Goal: Task Accomplishment & Management: Manage account settings

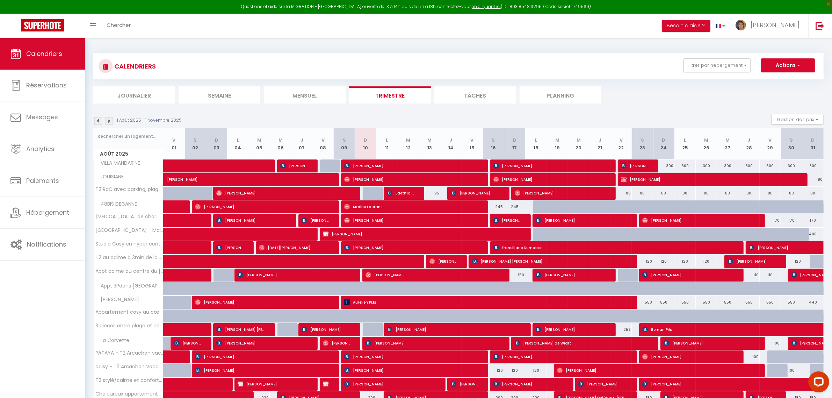
scroll to position [87, 0]
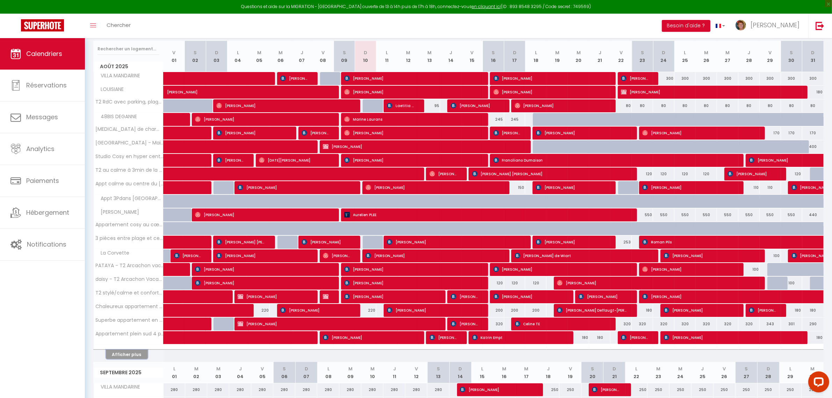
click at [131, 356] on button "Afficher plus" at bounding box center [127, 353] width 42 height 9
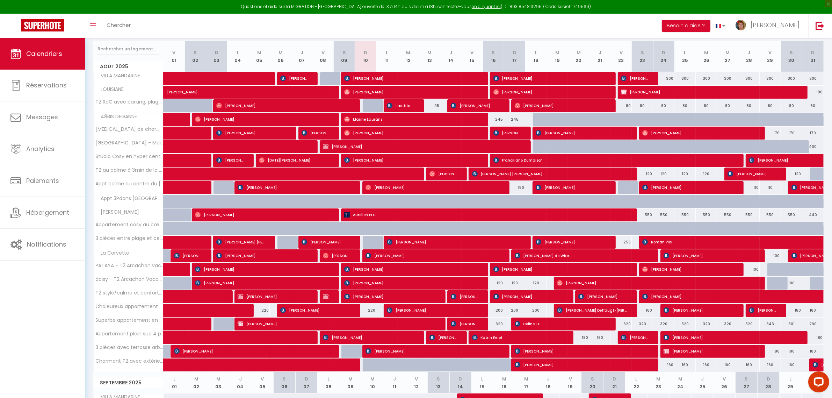
click at [627, 325] on div "320" at bounding box center [620, 323] width 21 height 13
select select "1"
type input "Ven 22 Août 2025"
type input "Sam 23 Août 2025"
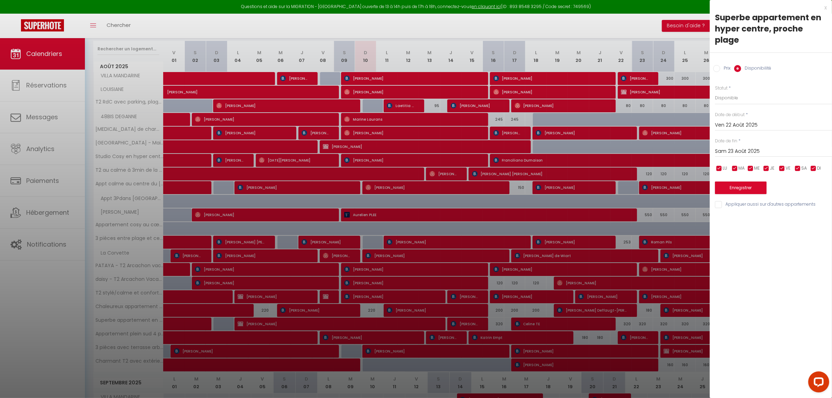
drag, startPoint x: 718, startPoint y: 56, endPoint x: 734, endPoint y: 122, distance: 67.5
click at [718, 65] on input "Prix" at bounding box center [716, 68] width 7 height 7
radio input "true"
radio input "false"
drag, startPoint x: 728, startPoint y: 86, endPoint x: 699, endPoint y: 82, distance: 29.6
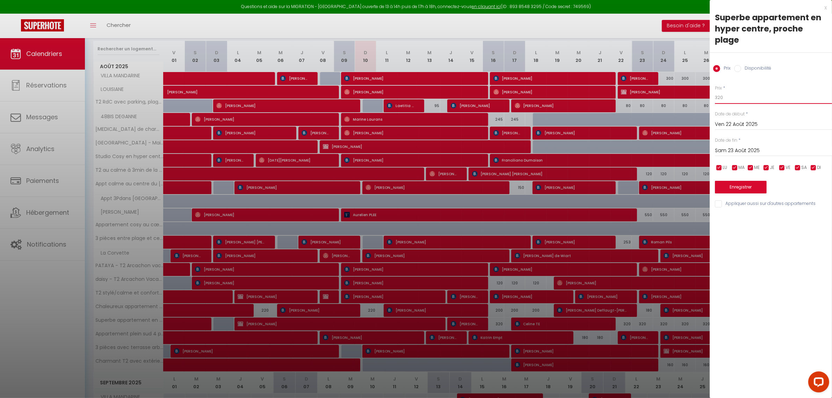
type input "290"
click at [757, 146] on input "Sam 23 Août 2025" at bounding box center [773, 150] width 117 height 9
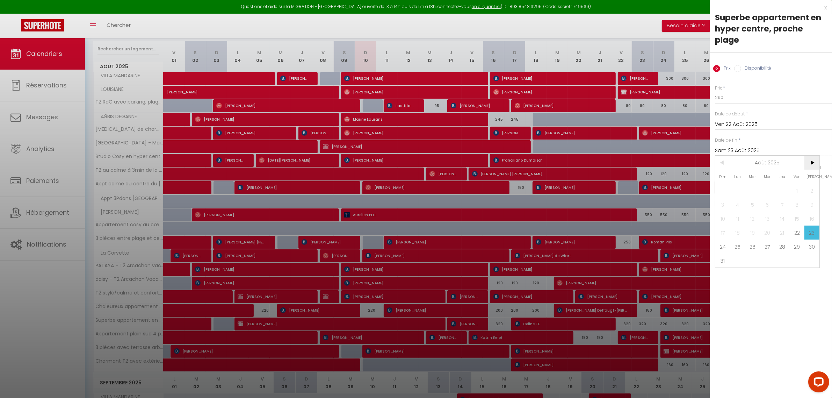
click at [813, 155] on span ">" at bounding box center [811, 162] width 15 height 14
click at [794, 183] on span "5" at bounding box center [796, 190] width 15 height 14
type input "Ven 05 Septembre 2025"
click at [736, 181] on button "Enregistrer" at bounding box center [741, 187] width 52 height 13
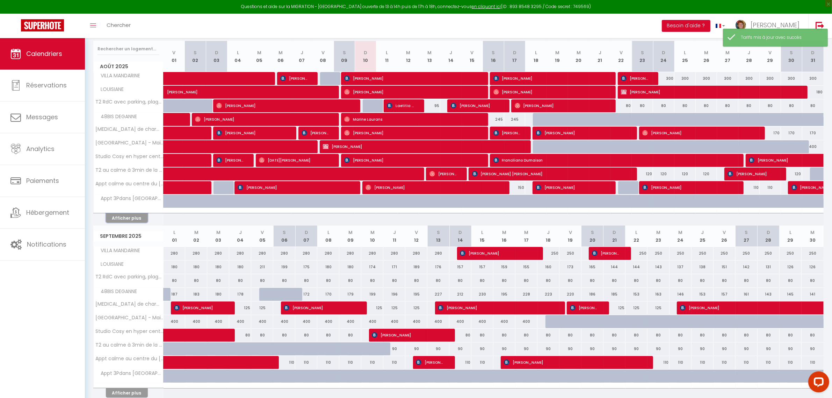
click at [122, 217] on button "Afficher plus" at bounding box center [127, 217] width 42 height 9
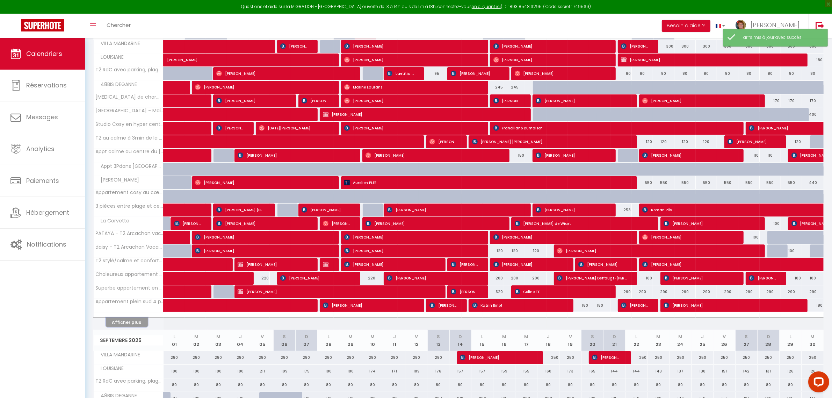
scroll to position [218, 0]
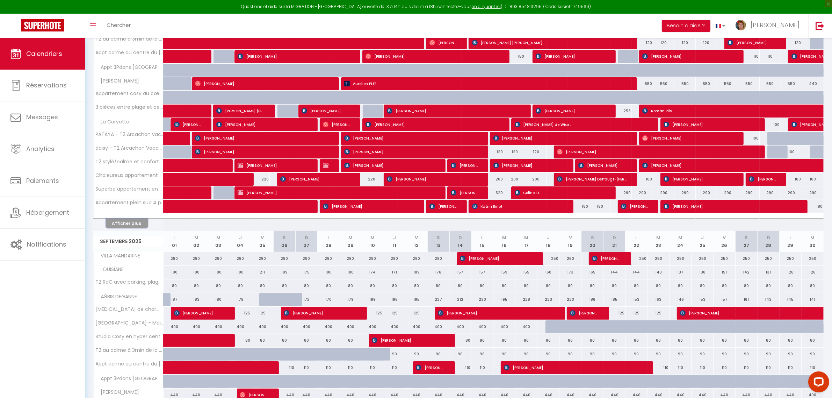
click at [133, 224] on button "Afficher plus" at bounding box center [127, 222] width 42 height 9
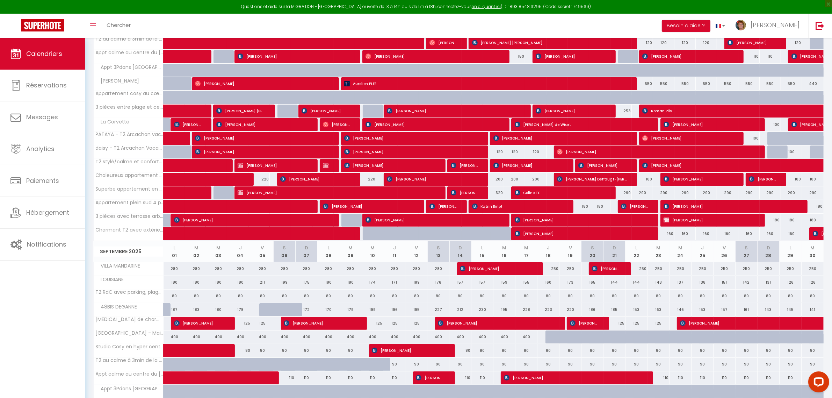
click at [669, 239] on div "160" at bounding box center [663, 233] width 21 height 13
type input "160"
type input "Dim 24 Août 2025"
type input "Lun 25 Août 2025"
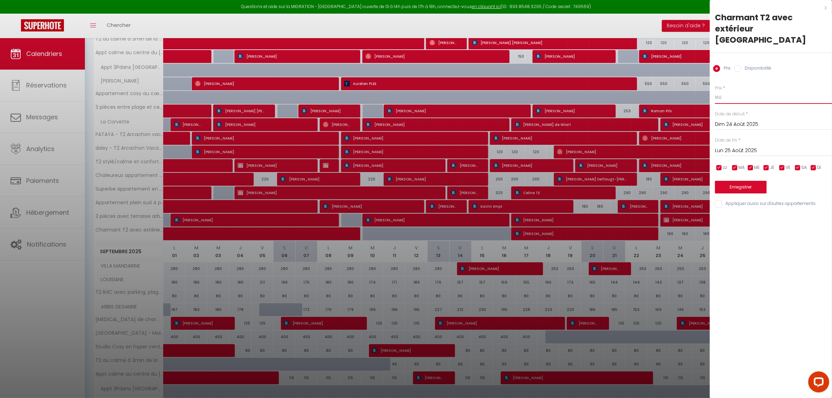
drag, startPoint x: 724, startPoint y: 86, endPoint x: 700, endPoint y: 83, distance: 24.3
click at [700, 83] on body "Questions et aide sur la MIGRATION - Salle Zoom ouverte de 13 à 14h puis de 17h…" at bounding box center [416, 366] width 832 height 1092
type input "140"
click at [747, 146] on input "Lun 25 Août 2025" at bounding box center [773, 150] width 117 height 9
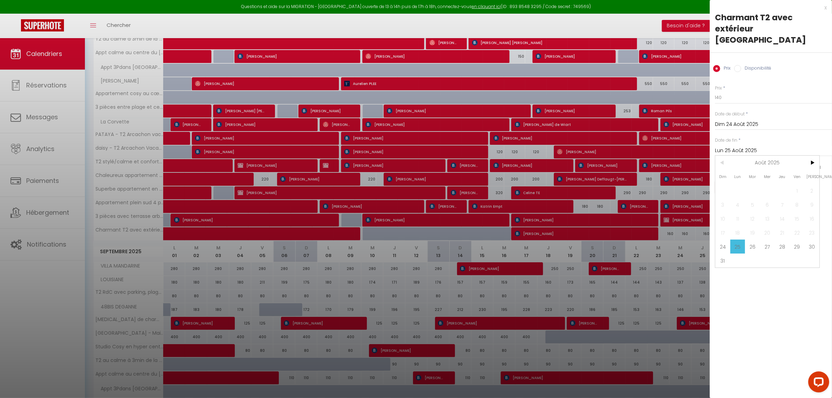
drag, startPoint x: 725, startPoint y: 246, endPoint x: 734, endPoint y: 207, distance: 40.5
click at [725, 253] on span "31" at bounding box center [722, 260] width 15 height 14
type input "Dim 31 Août 2025"
click at [740, 181] on button "Enregistrer" at bounding box center [741, 187] width 52 height 13
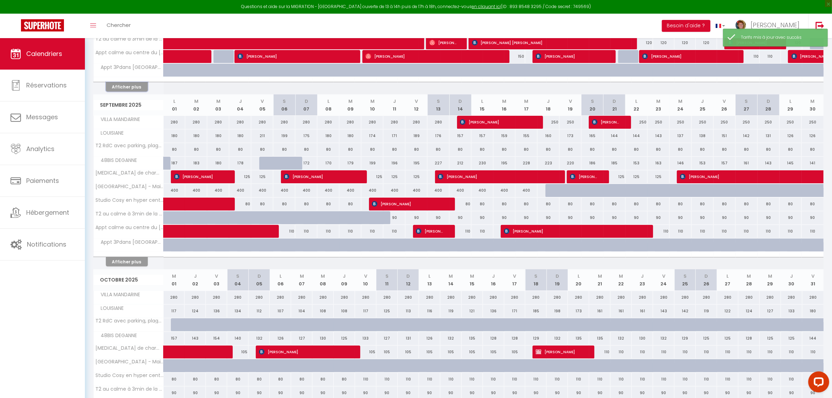
click at [122, 90] on button "Afficher plus" at bounding box center [127, 86] width 42 height 9
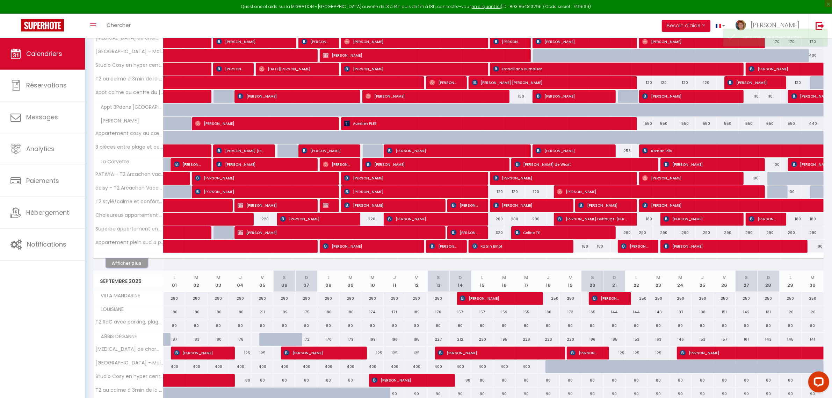
scroll to position [131, 0]
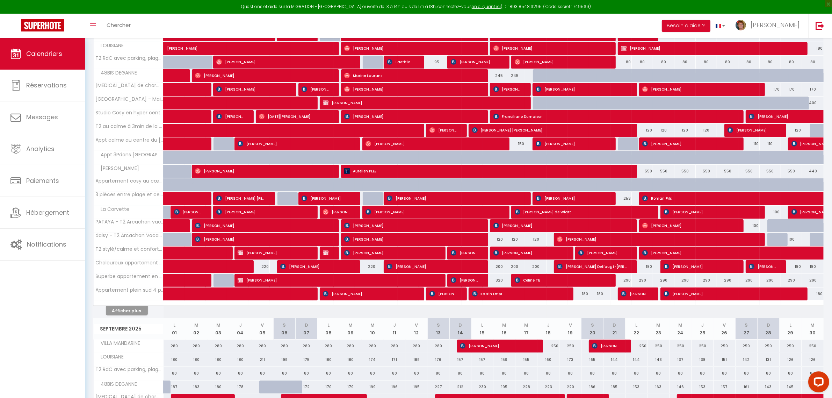
click at [124, 307] on div "Afficher plus" at bounding box center [126, 310] width 73 height 10
click at [122, 312] on button "Afficher plus" at bounding box center [127, 310] width 42 height 9
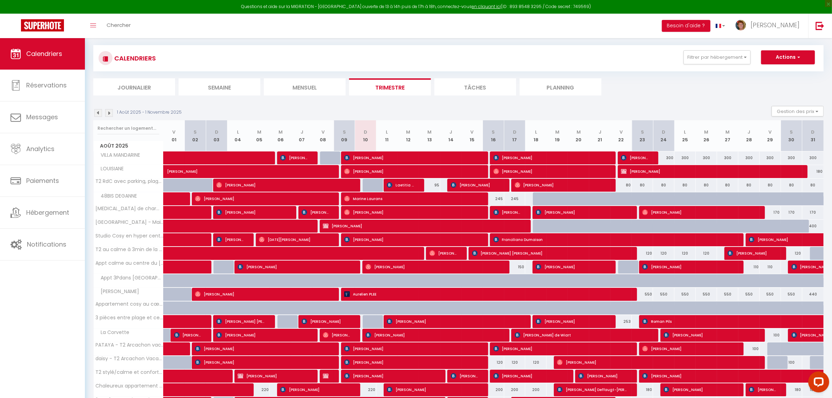
scroll to position [0, 0]
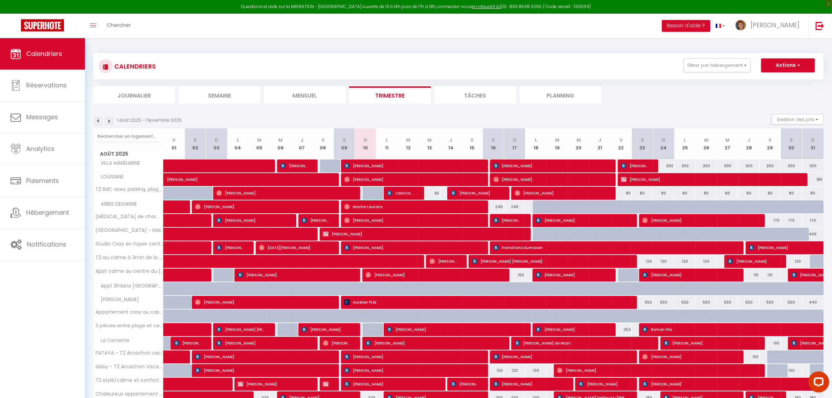
click at [628, 191] on div "80" at bounding box center [620, 193] width 21 height 13
type input "80"
type input "Ven 22 Août 2025"
type input "Sam 23 Août 2025"
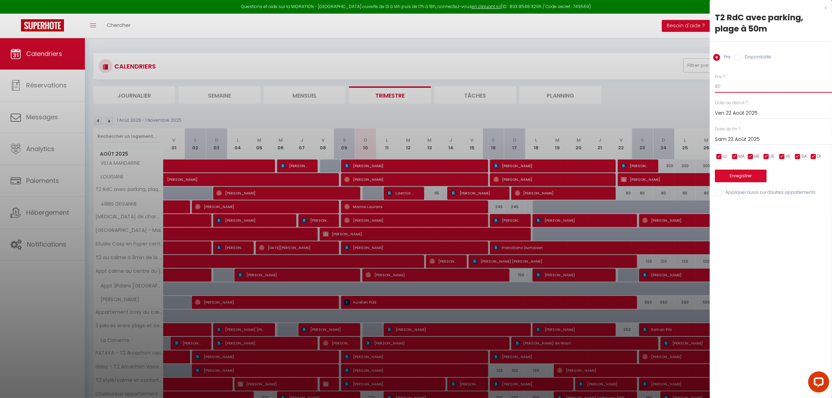
drag, startPoint x: 727, startPoint y: 84, endPoint x: 680, endPoint y: 88, distance: 47.3
type input "85"
click at [734, 143] on input "Sam 23 Août 2025" at bounding box center [773, 139] width 117 height 9
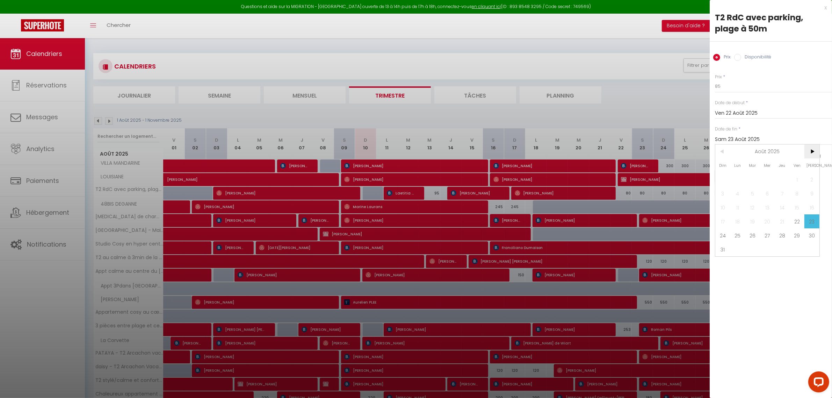
click at [813, 155] on span ">" at bounding box center [811, 151] width 15 height 14
click at [753, 236] on span "30" at bounding box center [752, 235] width 15 height 14
type input "Mar 30 Septembre 2025"
click at [734, 176] on button "Enregistrer" at bounding box center [741, 175] width 52 height 13
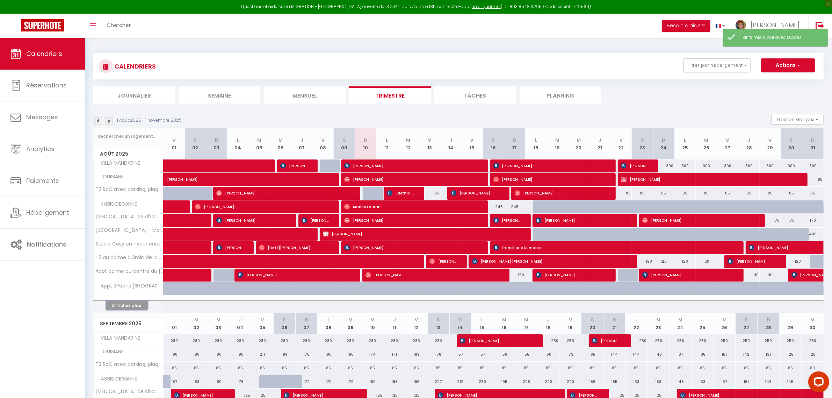
click at [128, 305] on button "Afficher plus" at bounding box center [127, 304] width 42 height 9
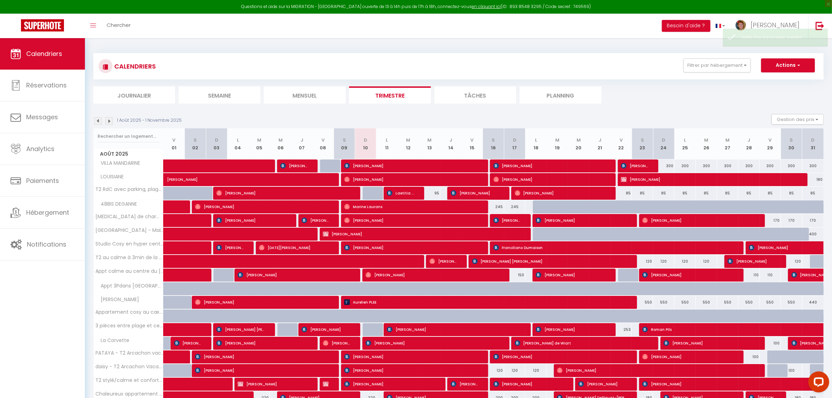
click at [669, 165] on div "300" at bounding box center [663, 165] width 21 height 13
type input "300"
type input "Dim 24 Août 2025"
type input "Lun 25 Août 2025"
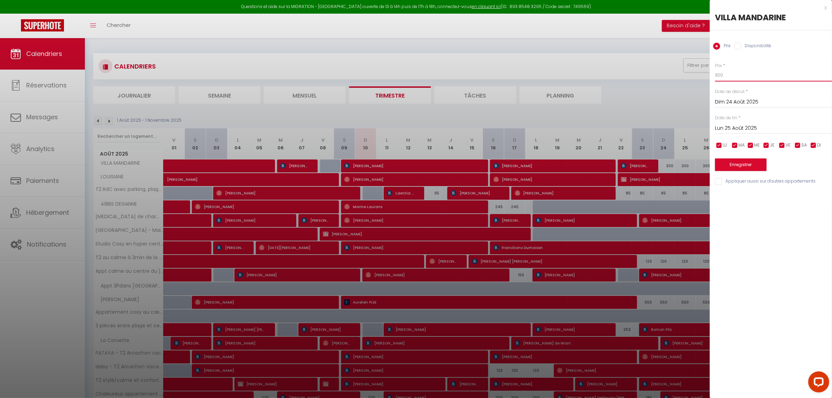
drag, startPoint x: 724, startPoint y: 76, endPoint x: 705, endPoint y: 72, distance: 19.5
type input "280"
click at [755, 128] on input "Lun 25 Août 2025" at bounding box center [773, 128] width 117 height 9
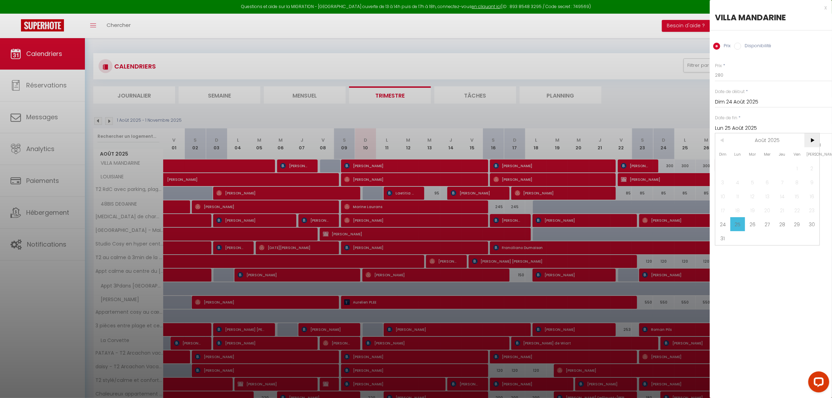
click at [813, 136] on span ">" at bounding box center [811, 140] width 15 height 14
click at [739, 167] on span "1" at bounding box center [737, 168] width 15 height 14
type input "Lun 01 Septembre 2025"
click at [745, 165] on button "Enregistrer" at bounding box center [741, 164] width 52 height 13
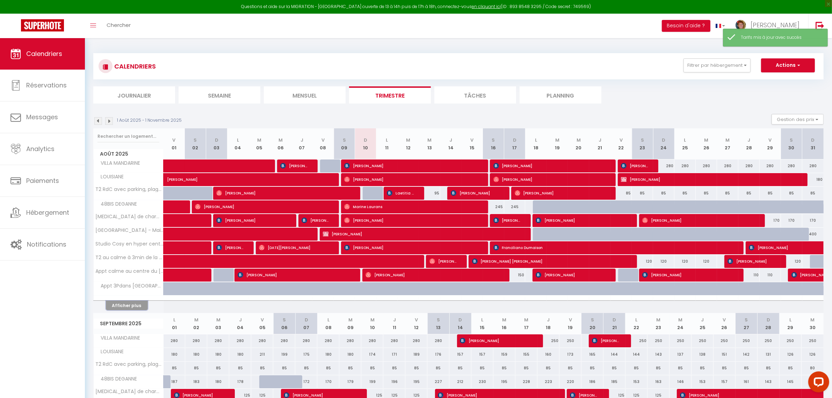
click at [126, 306] on button "Afficher plus" at bounding box center [127, 304] width 42 height 9
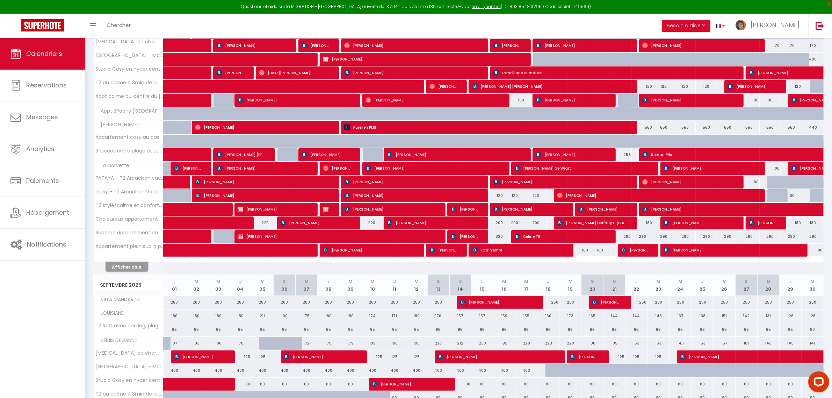
scroll to position [131, 0]
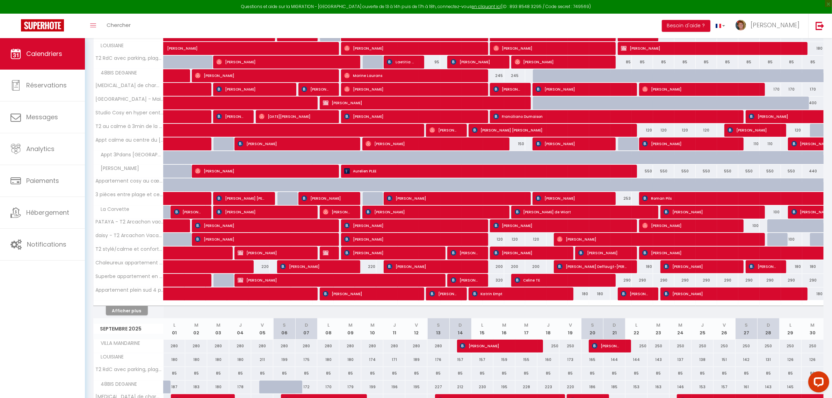
click at [774, 86] on div "170" at bounding box center [769, 89] width 21 height 13
type input "170"
type input "Ven 29 Août 2025"
type input "Sam 30 Août 2025"
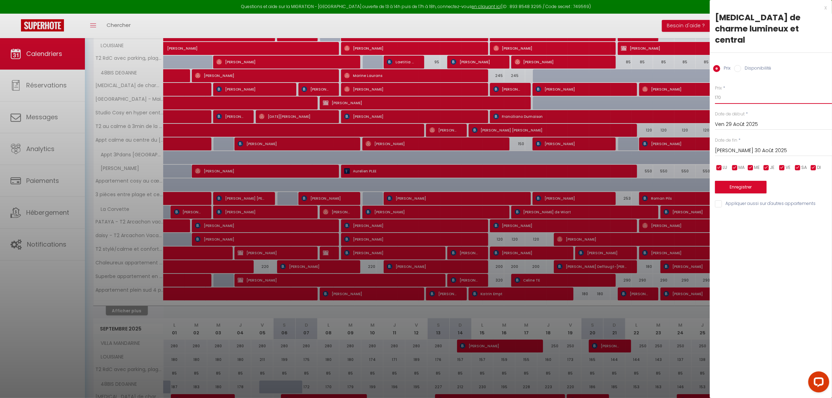
drag, startPoint x: 726, startPoint y: 84, endPoint x: 703, endPoint y: 85, distance: 23.1
type input "140"
click at [750, 146] on input "Sam 30 Août 2025" at bounding box center [773, 150] width 117 height 9
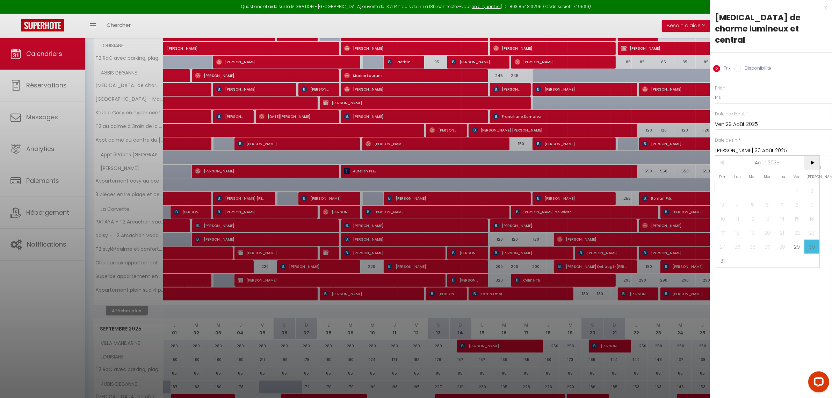
click at [811, 155] on span ">" at bounding box center [811, 162] width 15 height 14
click at [750, 183] on span "2" at bounding box center [752, 190] width 15 height 14
type input "Mar 02 Septembre 2025"
click at [740, 181] on button "Enregistrer" at bounding box center [741, 187] width 52 height 13
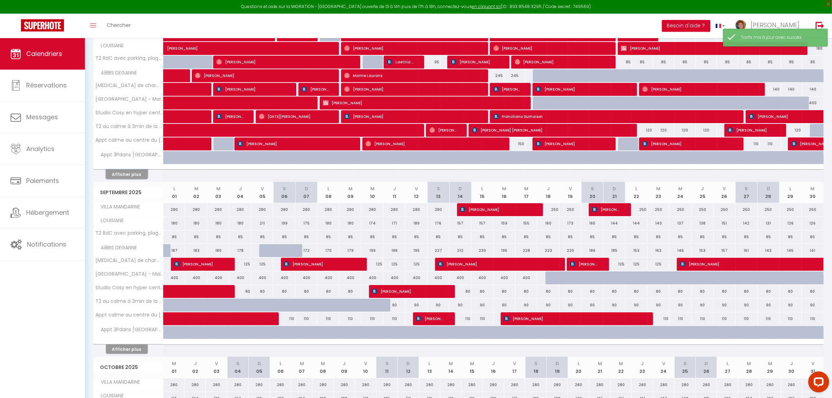
click at [128, 173] on button "Afficher plus" at bounding box center [127, 173] width 42 height 9
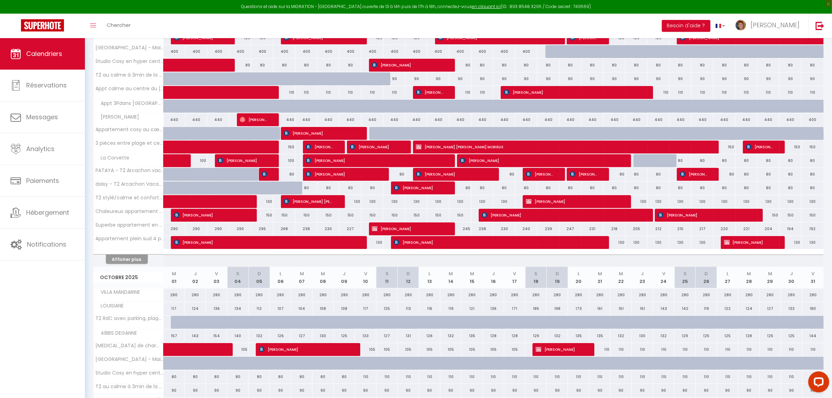
scroll to position [480, 0]
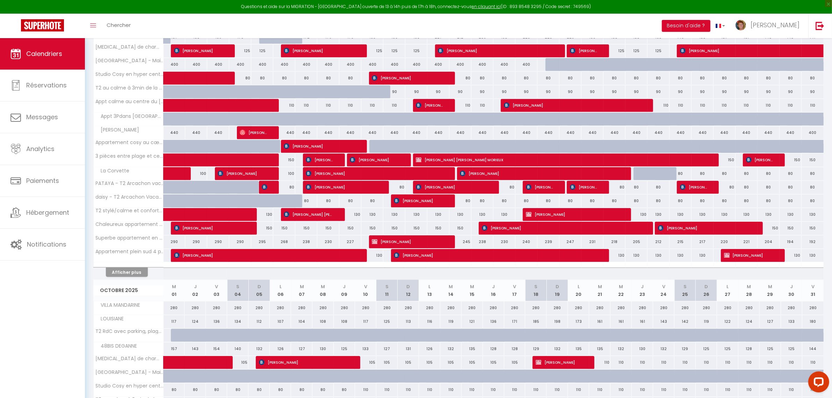
click at [799, 160] on div "150" at bounding box center [790, 159] width 22 height 13
type input "150"
type input "Lun 29 Septembre 2025"
type input "Mar 30 Septembre 2025"
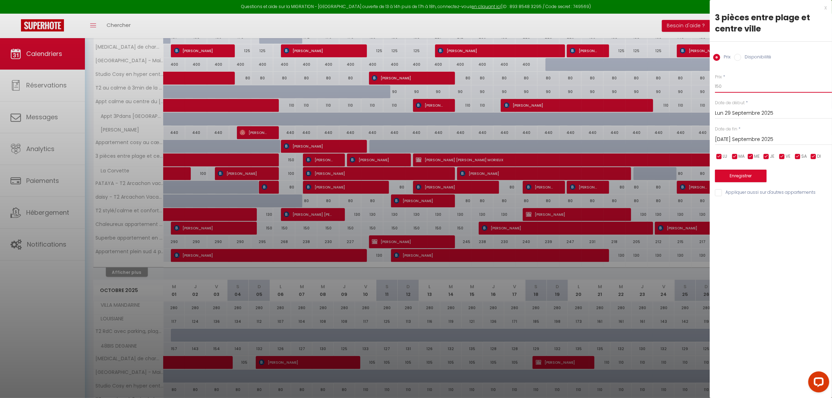
drag, startPoint x: 727, startPoint y: 87, endPoint x: 688, endPoint y: 82, distance: 38.7
click at [688, 82] on body "Questions et aide sur la MIGRATION - Salle Zoom ouverte de 13 à 14h puis de 17h…" at bounding box center [416, 89] width 832 height 1062
type input "135"
click at [758, 137] on input "Mar 30 Septembre 2025" at bounding box center [773, 139] width 117 height 9
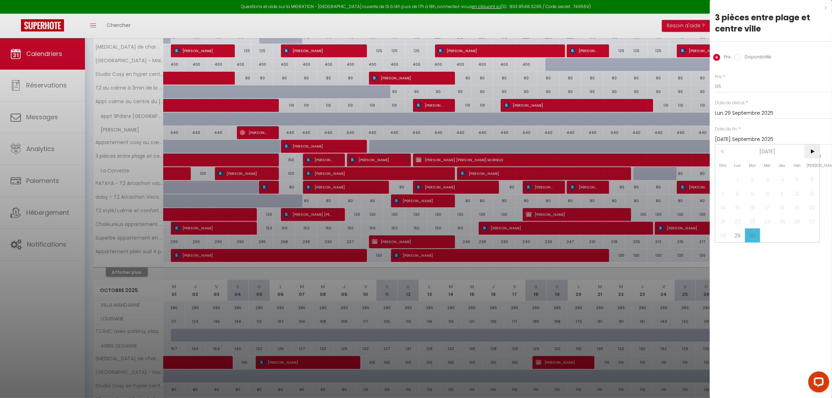
click at [815, 153] on span ">" at bounding box center [811, 151] width 15 height 14
click at [799, 192] on span "10" at bounding box center [796, 193] width 15 height 14
type input "Ven 10 Octobre 2025"
click at [755, 173] on button "Enregistrer" at bounding box center [741, 175] width 52 height 13
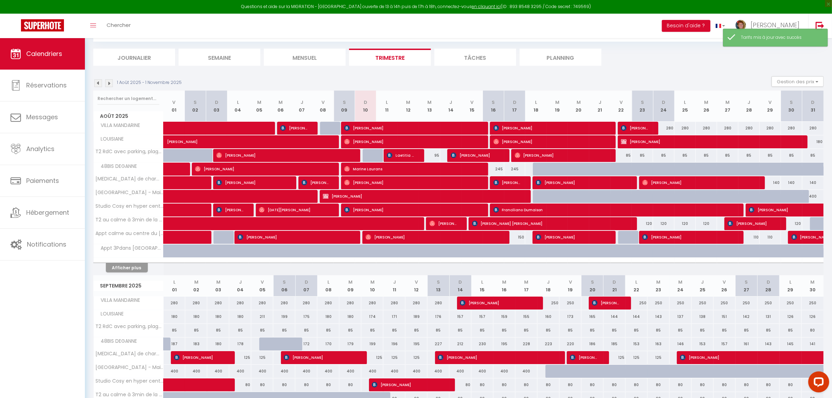
scroll to position [296, 0]
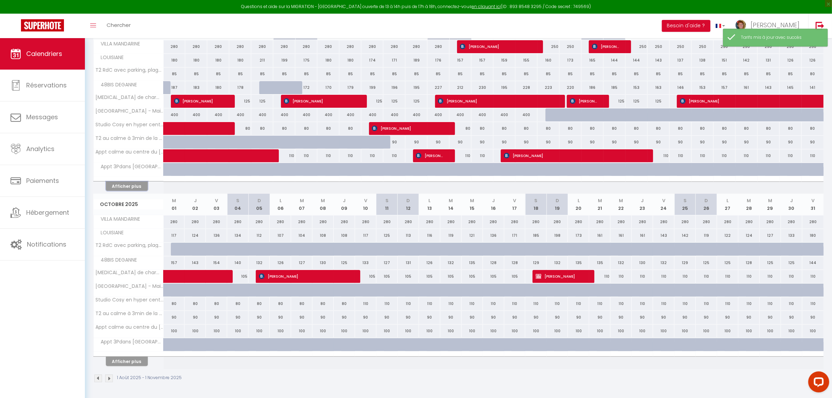
click at [136, 185] on button "Afficher plus" at bounding box center [127, 185] width 42 height 9
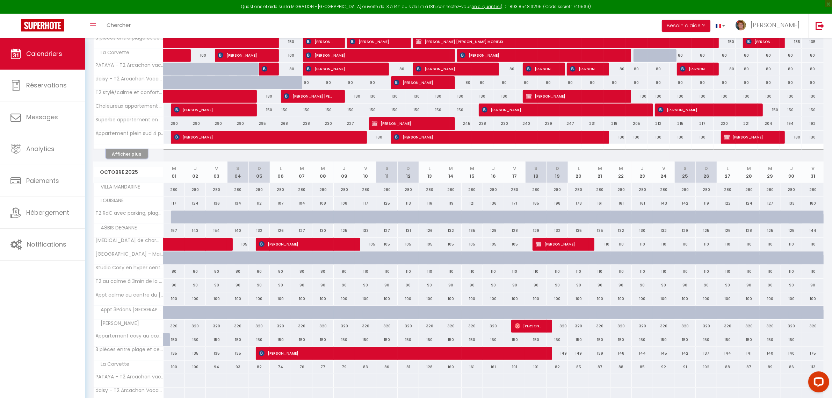
scroll to position [608, 0]
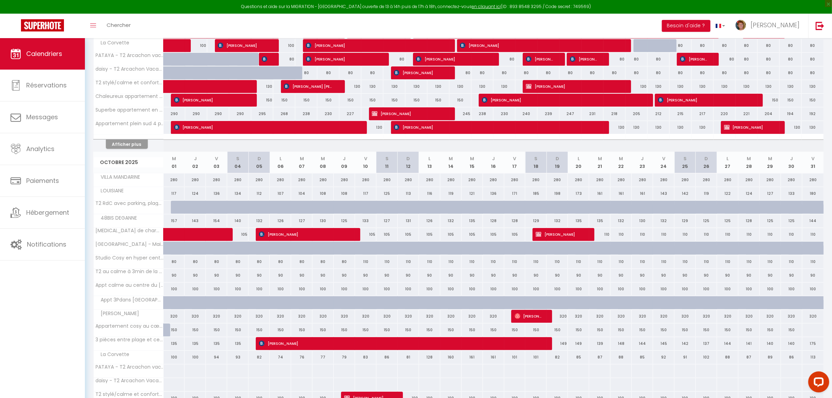
click at [174, 332] on div "150" at bounding box center [173, 329] width 21 height 13
type input "150"
type input "Mer 01 Octobre 2025"
type input "Jeu 02 Octobre 2025"
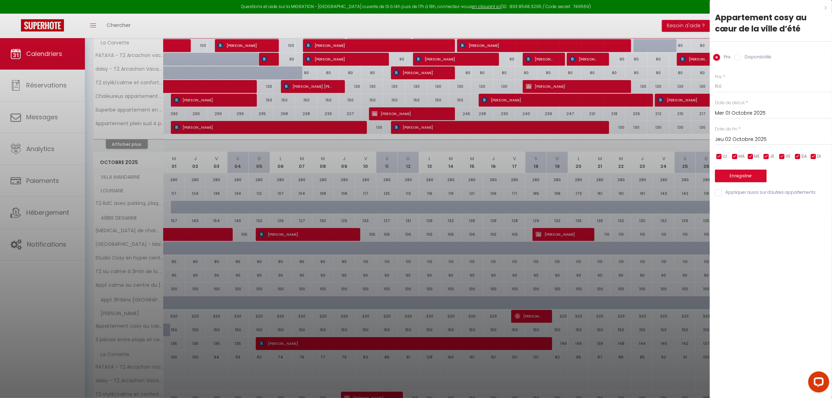
click at [827, 7] on div "x Appartement cosy au cœur de la ville d’été Prix Disponibilité Prix * 150 Stat…" at bounding box center [770, 102] width 122 height 204
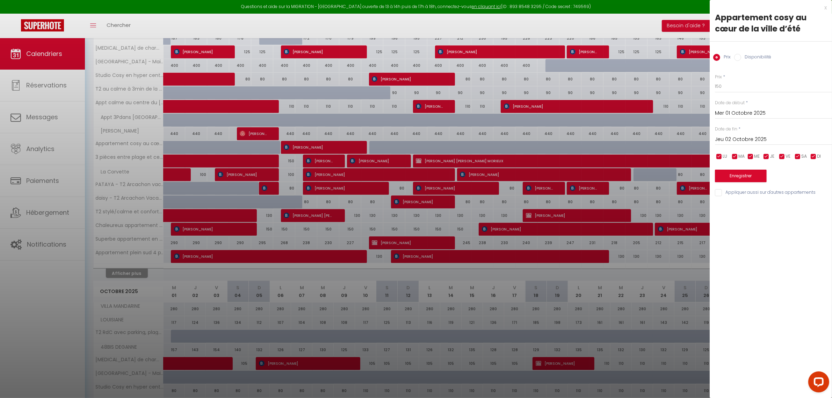
scroll to position [477, 0]
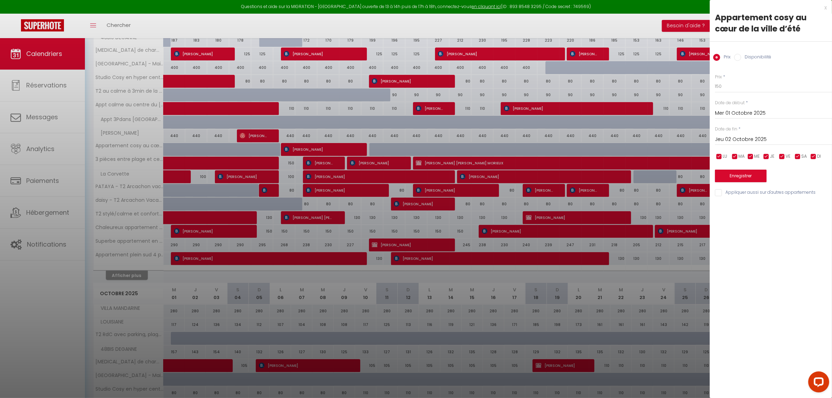
click at [825, 7] on div "x" at bounding box center [767, 7] width 117 height 8
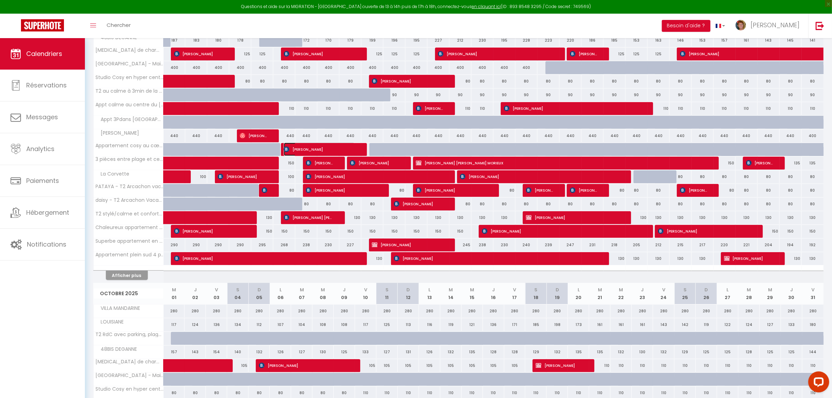
click at [302, 150] on span "Anke Teichert" at bounding box center [319, 149] width 71 height 13
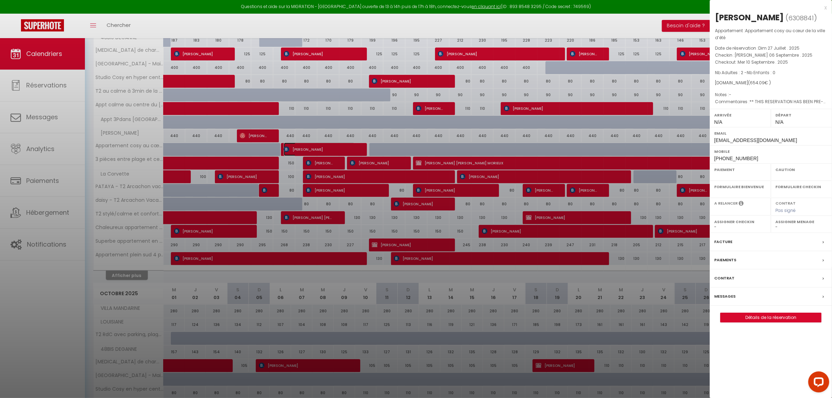
select select "OK"
select select "0"
select select "1"
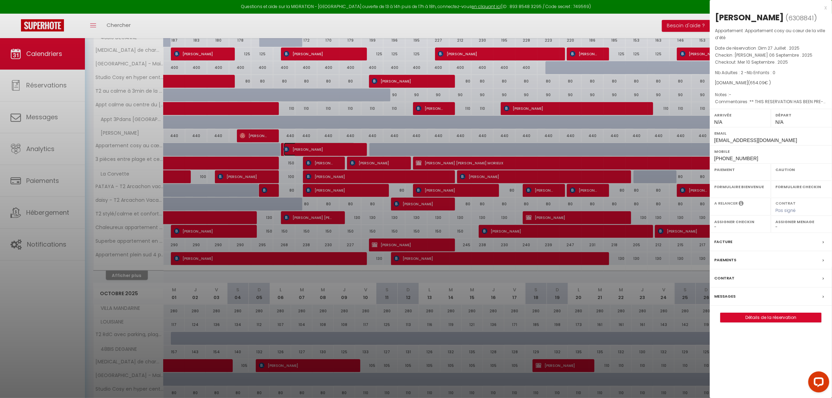
select select
select select "11213"
click at [824, 6] on div "x" at bounding box center [767, 7] width 117 height 8
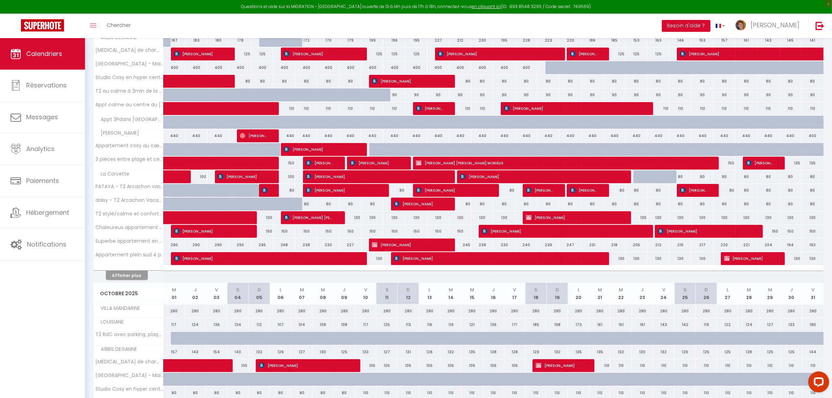
click at [825, 6] on body "Questions et aide sur la MIGRATION - Salle Zoom ouverte de 13 à 14h puis de 17h…" at bounding box center [416, 92] width 832 height 1062
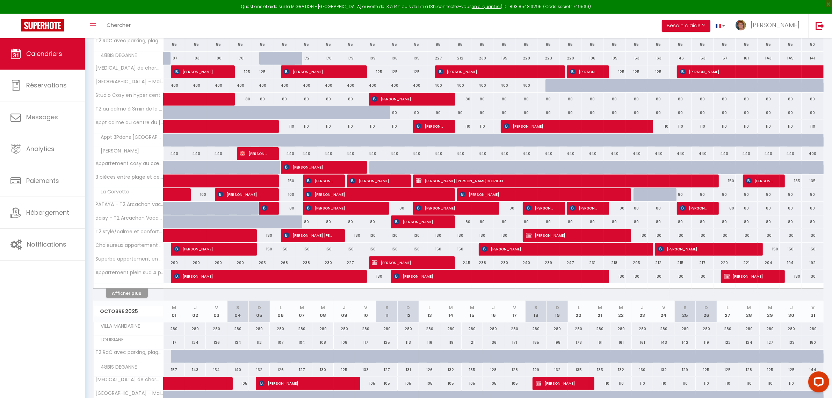
scroll to position [434, 0]
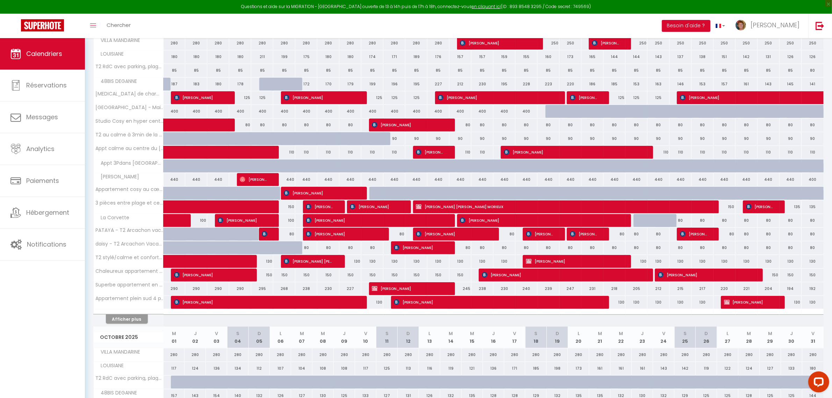
click at [795, 208] on div "135" at bounding box center [790, 206] width 22 height 13
type input "135"
type input "Lun 29 Septembre 2025"
type input "Mar 30 Septembre 2025"
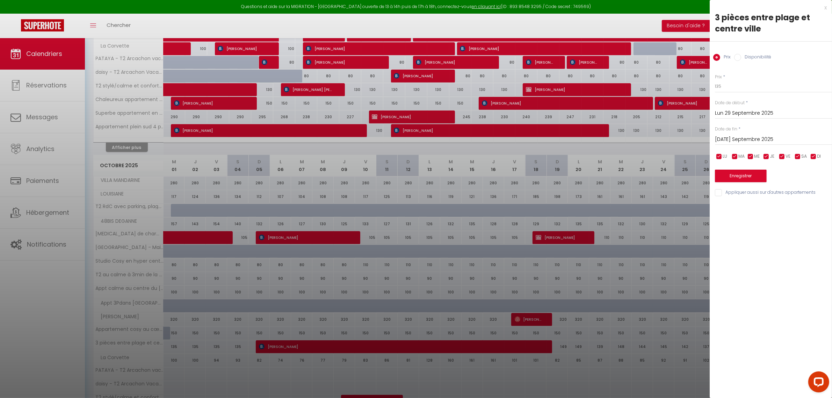
scroll to position [620, 0]
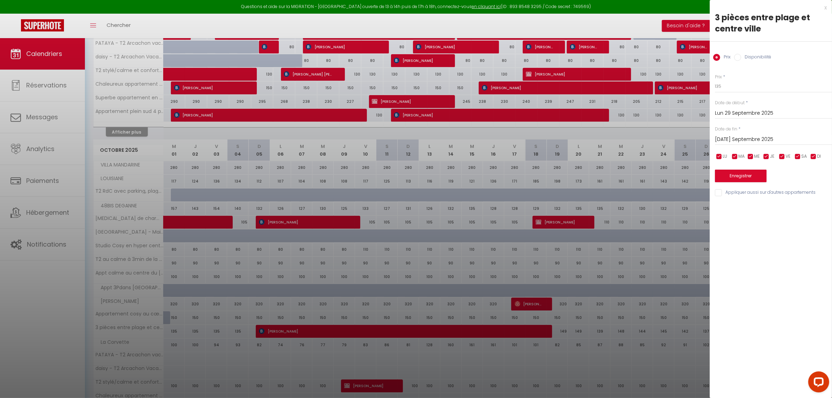
click at [823, 9] on div "x" at bounding box center [767, 7] width 117 height 8
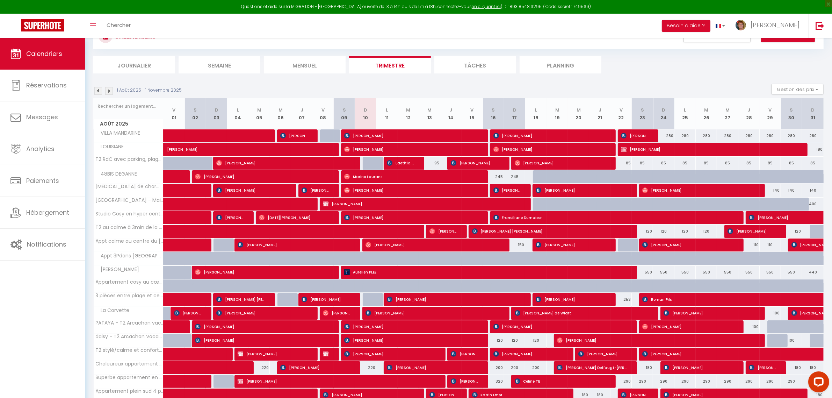
scroll to position [0, 0]
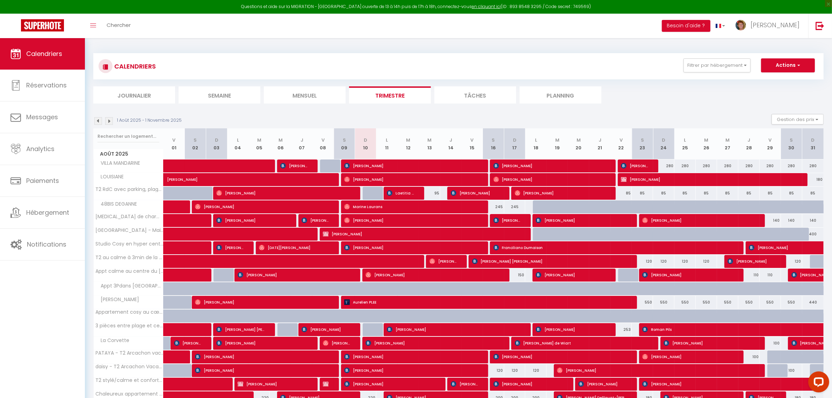
click at [109, 122] on img at bounding box center [109, 121] width 8 height 8
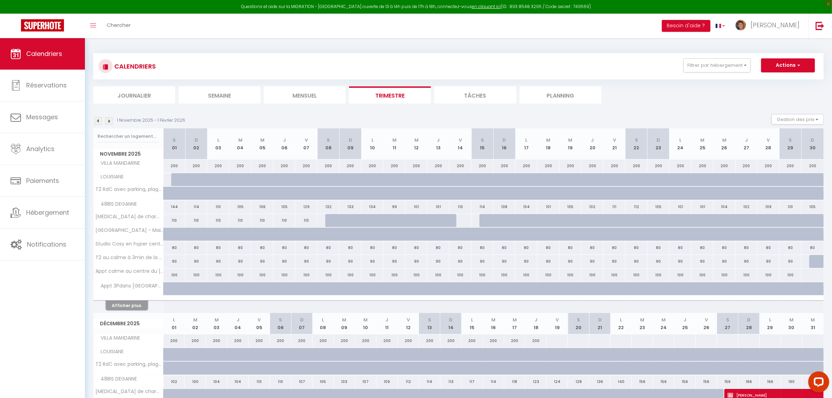
click at [129, 306] on button "Afficher plus" at bounding box center [127, 304] width 42 height 9
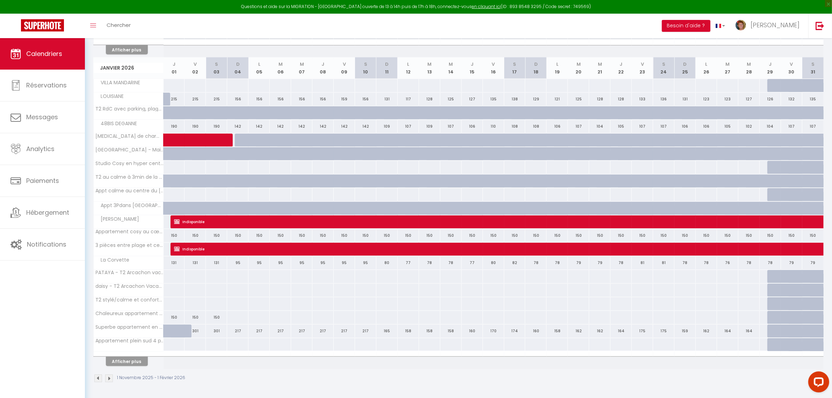
scroll to position [708, 0]
click at [177, 250] on img at bounding box center [177, 249] width 6 height 6
select select "KO"
select select
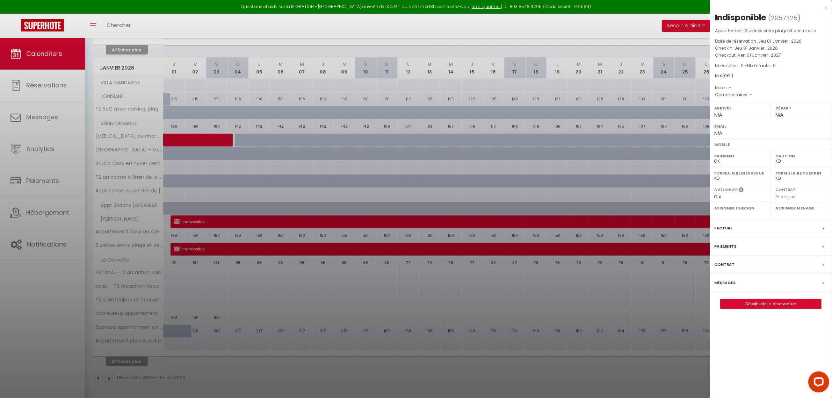
click at [825, 6] on div "x" at bounding box center [767, 7] width 117 height 8
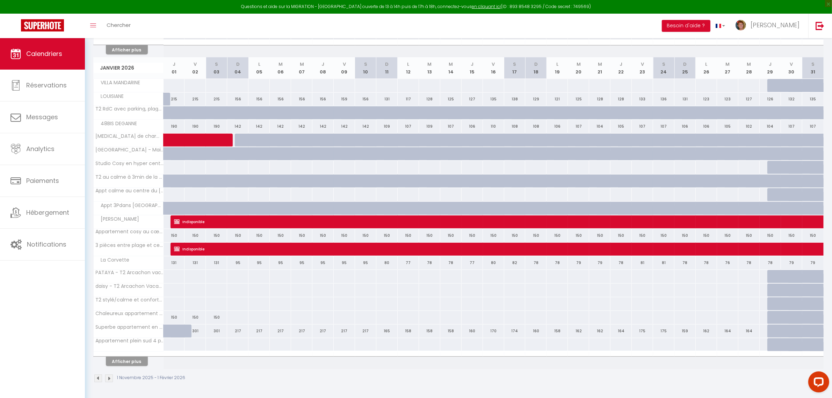
click at [166, 247] on div "215" at bounding box center [174, 248] width 22 height 13
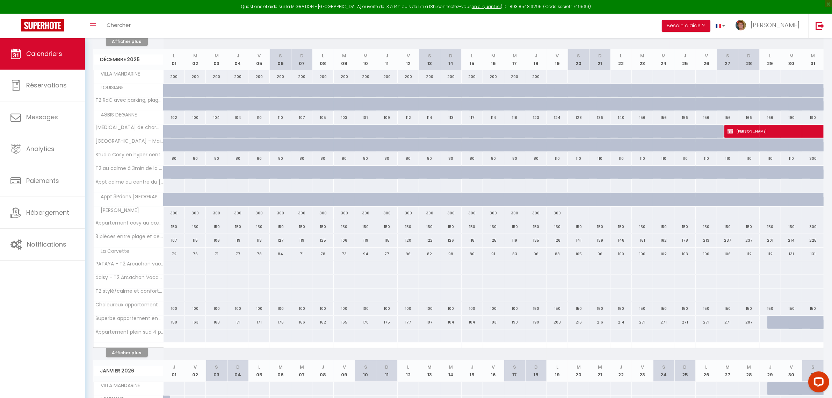
scroll to position [358, 0]
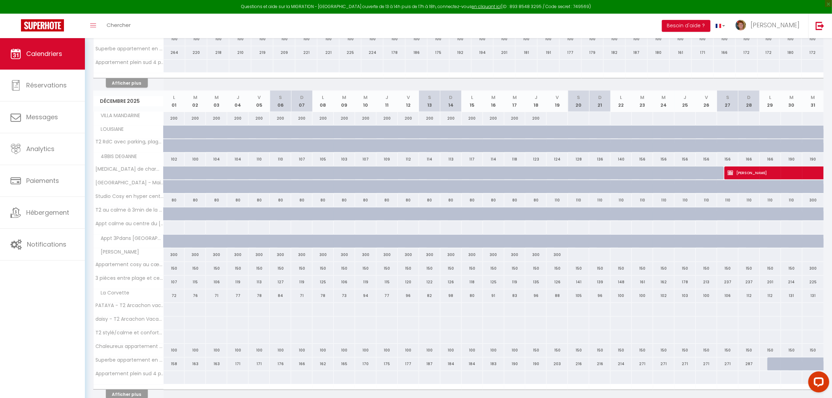
click at [816, 283] on div "225" at bounding box center [812, 281] width 21 height 13
type input "225"
type input "Mer 31 Décembre 2025"
type input "Jeu 01 Janvier 2026"
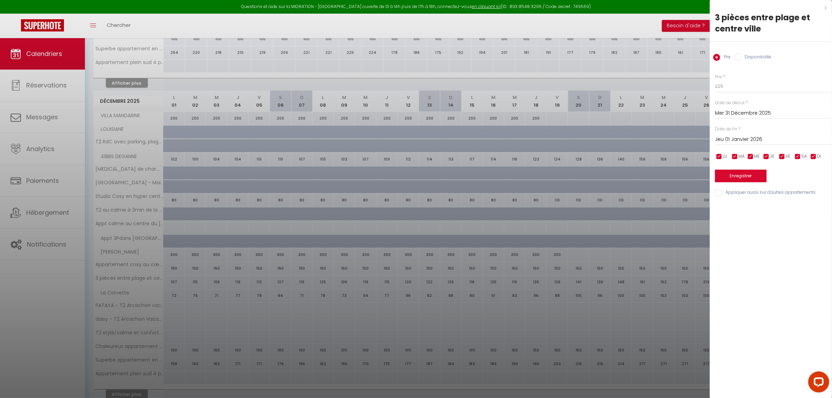
click at [738, 57] on input "Disponibilité" at bounding box center [737, 57] width 7 height 7
radio input "true"
radio input "false"
click at [733, 140] on input "Jeu 01 Janvier 2026" at bounding box center [773, 140] width 117 height 9
click at [811, 155] on span ">" at bounding box center [811, 152] width 15 height 14
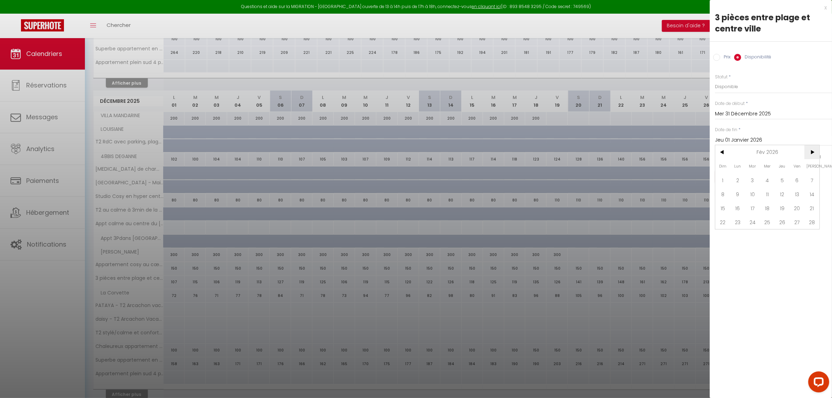
click at [811, 155] on span ">" at bounding box center [811, 152] width 15 height 14
click at [811, 156] on span ">" at bounding box center [811, 152] width 15 height 14
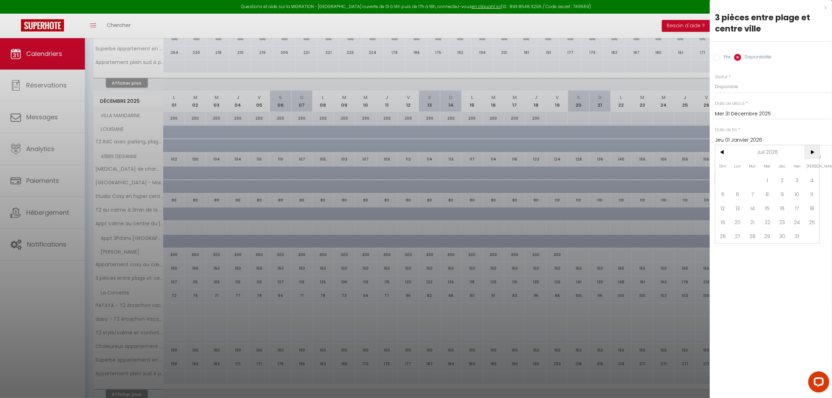
click at [811, 156] on span ">" at bounding box center [811, 152] width 15 height 14
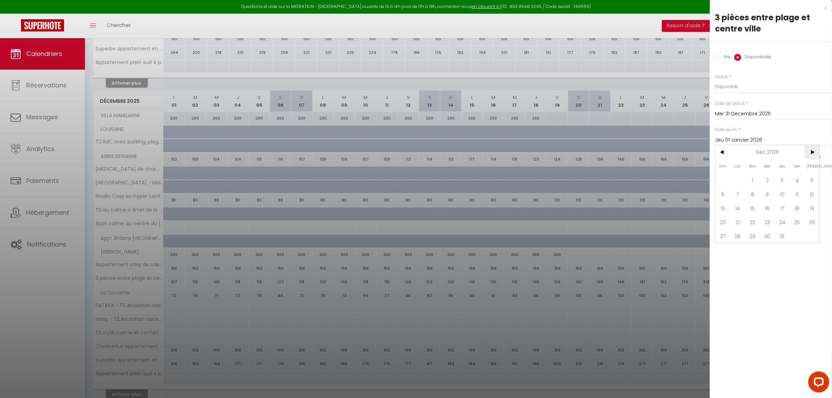
click at [811, 150] on span ">" at bounding box center [811, 152] width 15 height 14
click at [723, 252] on span "31" at bounding box center [722, 250] width 15 height 14
type input "Dim 31 Janvier 2027"
click at [733, 177] on button "Enregistrer" at bounding box center [741, 176] width 52 height 13
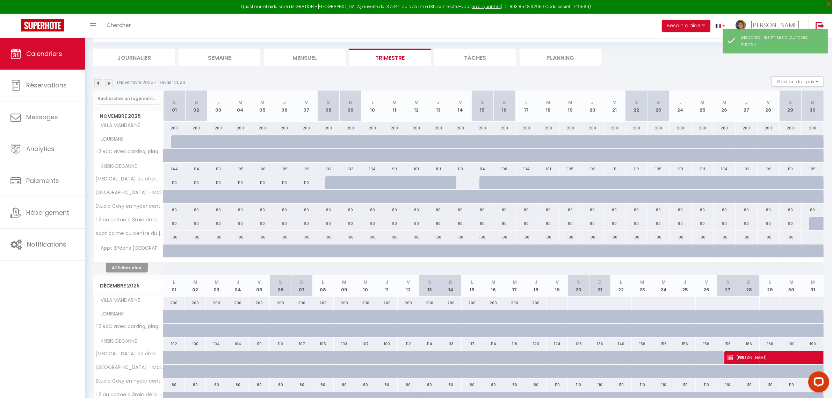
scroll to position [296, 0]
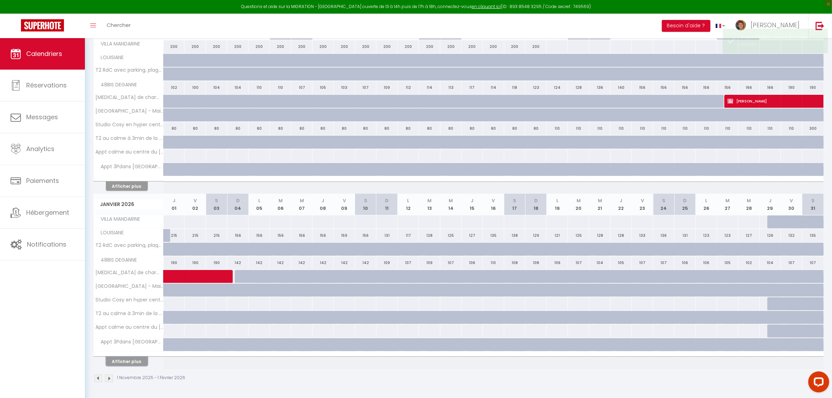
click at [125, 359] on button "Afficher plus" at bounding box center [127, 360] width 42 height 9
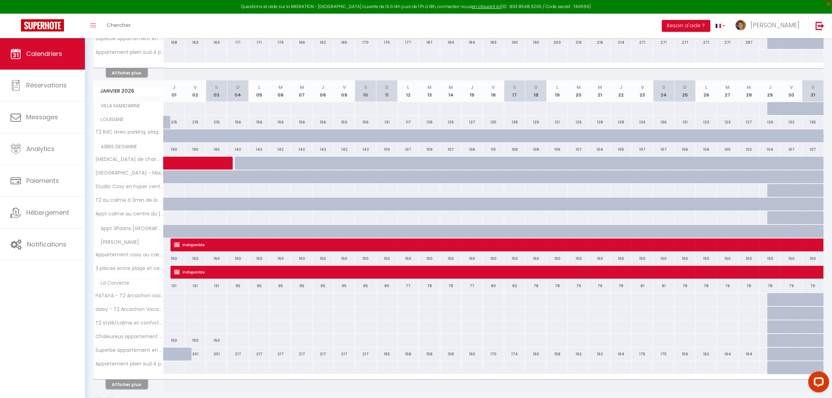
scroll to position [708, 0]
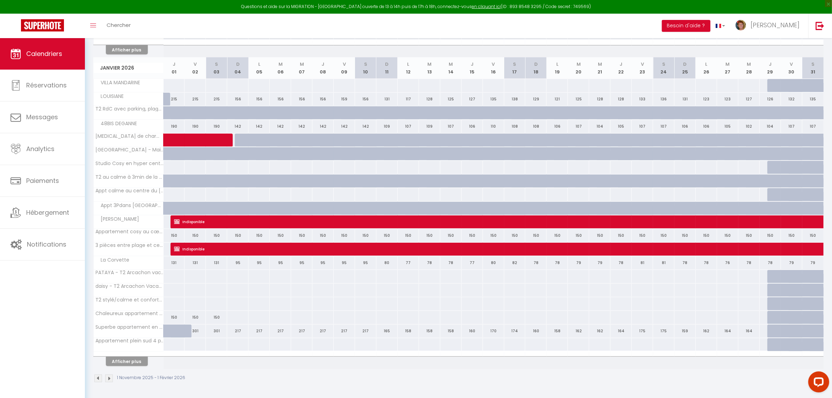
click at [167, 250] on div "215" at bounding box center [174, 248] width 22 height 13
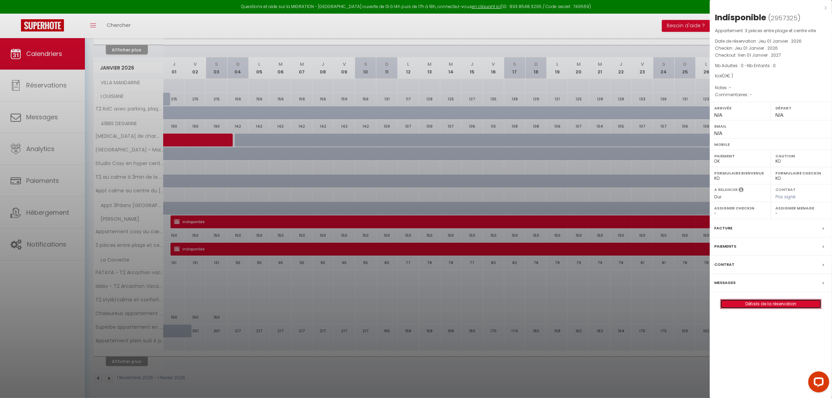
click at [766, 304] on link "Détails de la réservation" at bounding box center [770, 303] width 101 height 9
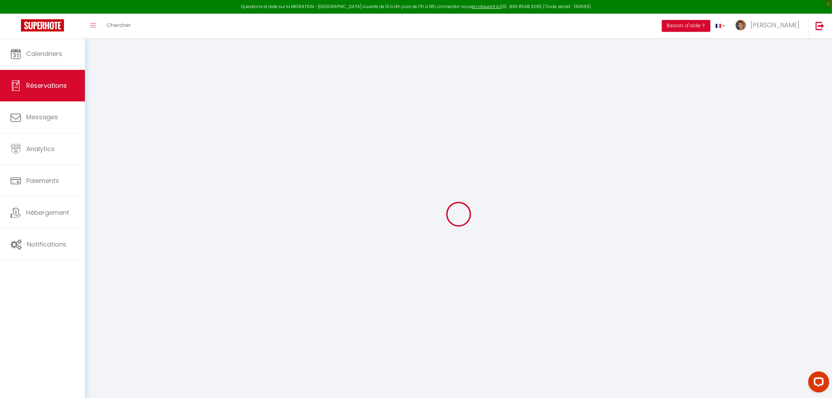
type input "Indisponible"
select select
select select "28845"
select select "1"
type input "Jeu 01 Janvier 2026"
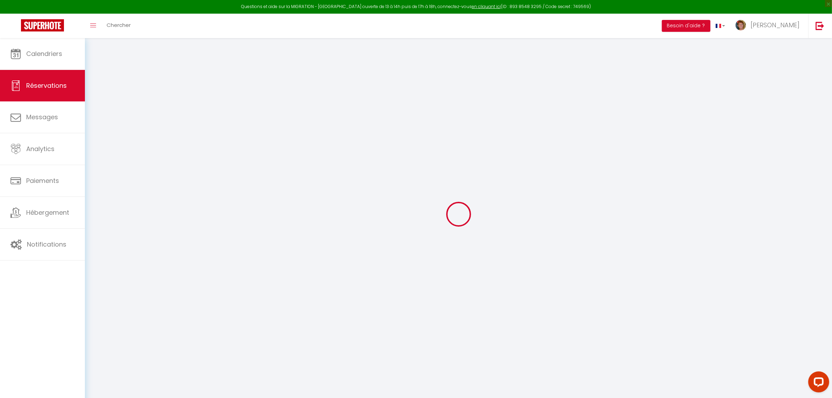
select select
type input "Ven 01 Janvier 2027"
select select
type input "0"
select select "12"
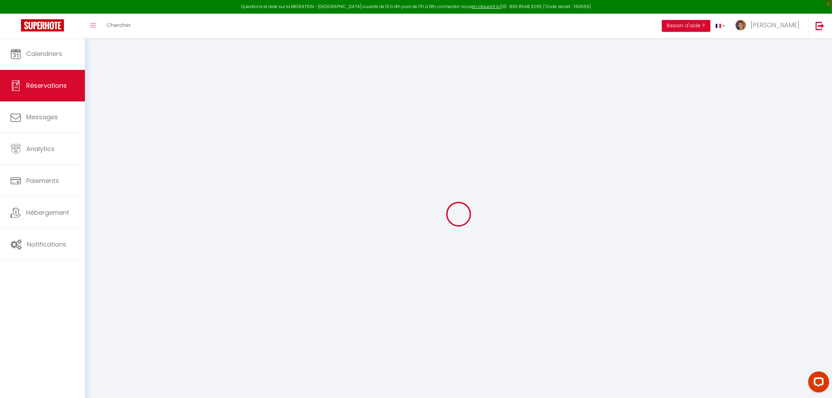
select select
checkbox input "false"
type input "0"
select select "73"
type input "60"
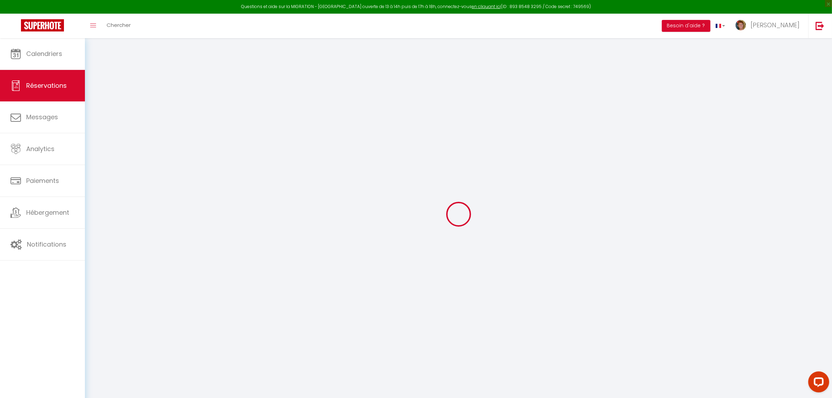
type input "30"
type input "0"
select select
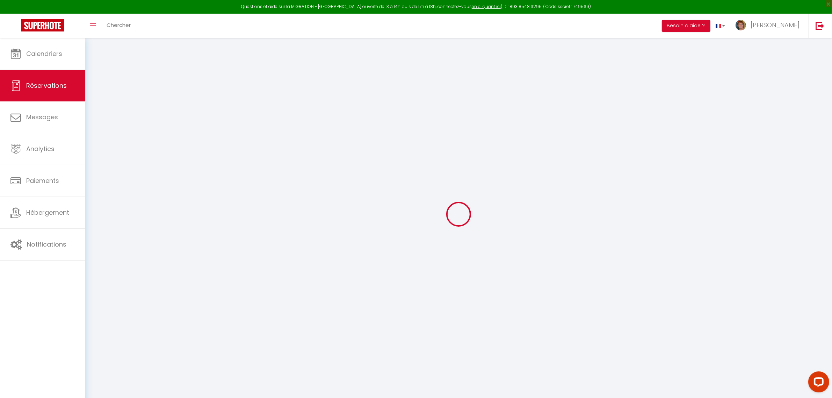
select select "14"
checkbox input "false"
select select
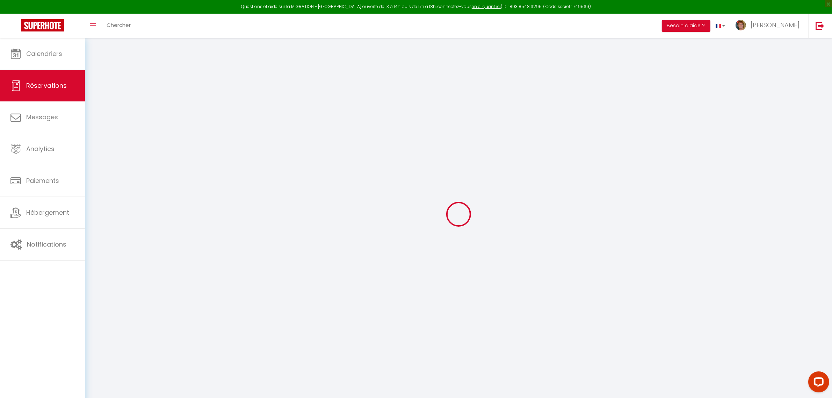
checkbox input "false"
select select
checkbox input "false"
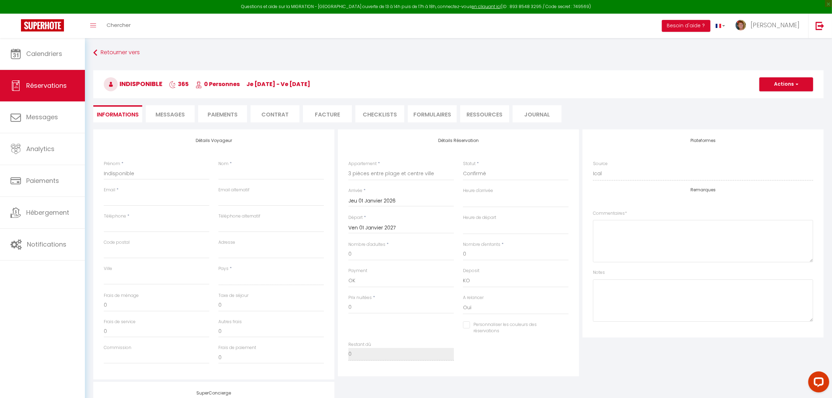
select select
checkbox input "false"
select select
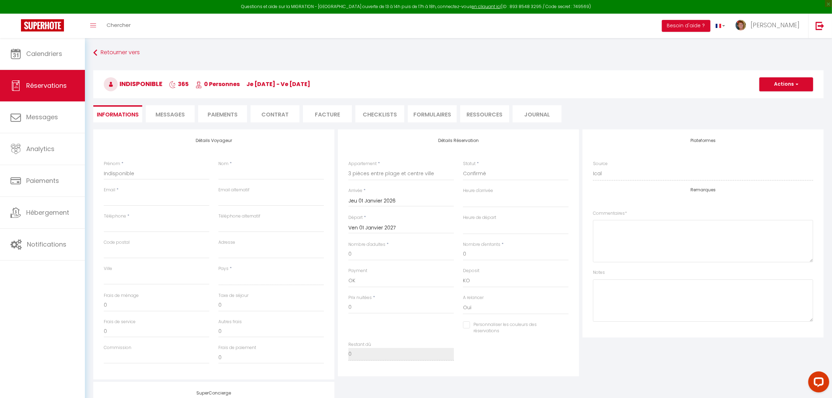
checkbox input "false"
select select
click at [787, 82] on button "Actions" at bounding box center [786, 84] width 54 height 14
click at [776, 116] on link "Supprimer" at bounding box center [778, 117] width 55 height 9
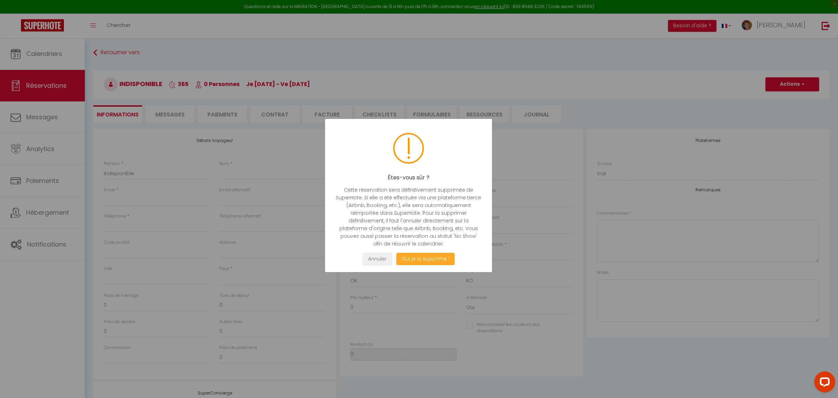
click at [424, 259] on button "Oui je la supprime !" at bounding box center [425, 259] width 58 height 12
select select "not_cancelled"
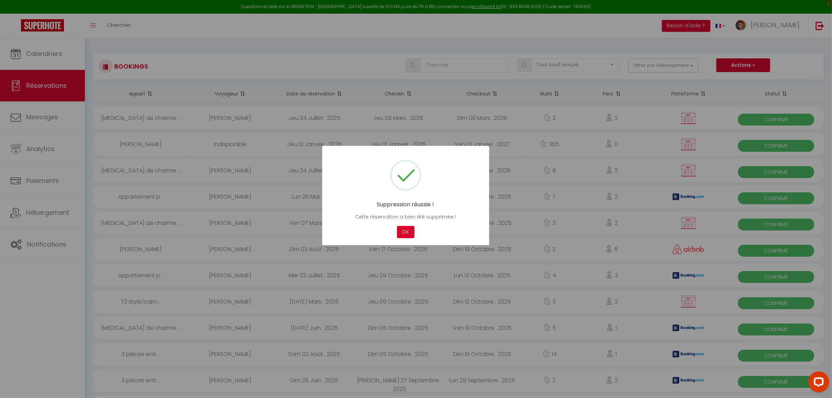
drag, startPoint x: 407, startPoint y: 231, endPoint x: 400, endPoint y: 236, distance: 8.8
click at [407, 232] on button "OK" at bounding box center [405, 232] width 17 height 12
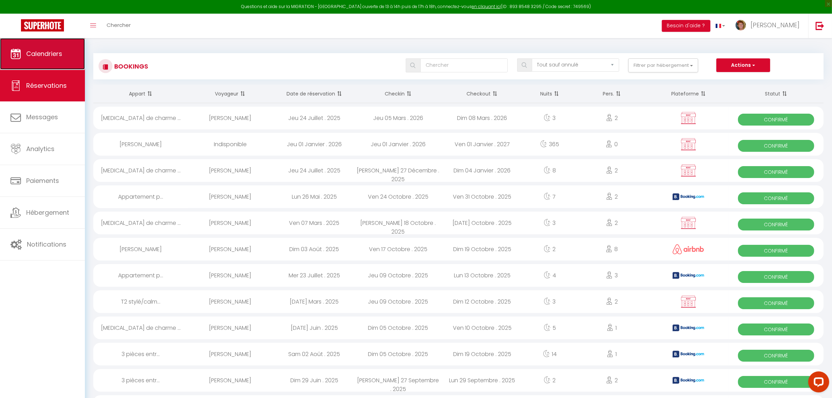
click at [53, 53] on span "Calendriers" at bounding box center [44, 53] width 36 height 9
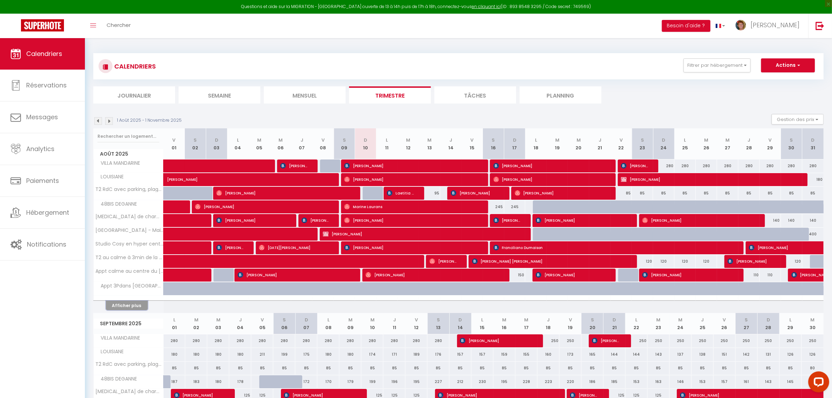
click at [123, 304] on button "Afficher plus" at bounding box center [127, 304] width 42 height 9
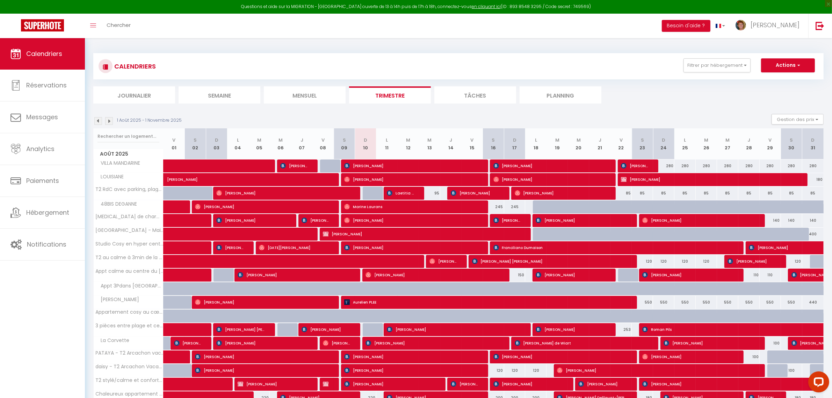
click at [108, 121] on img at bounding box center [109, 121] width 8 height 8
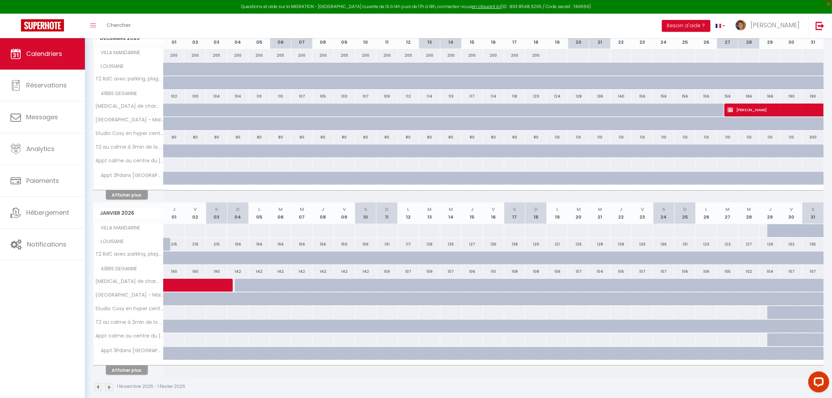
scroll to position [296, 0]
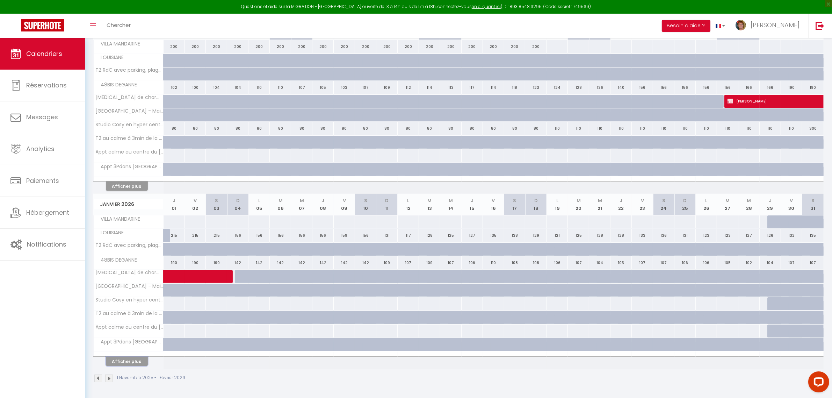
click at [130, 360] on button "Afficher plus" at bounding box center [127, 360] width 42 height 9
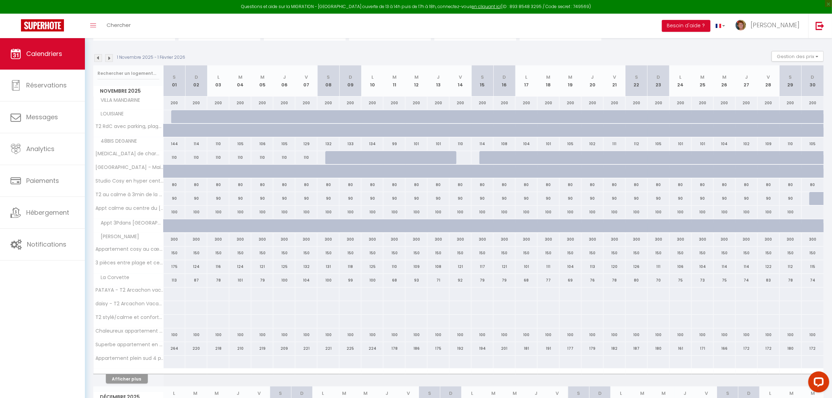
scroll to position [0, 0]
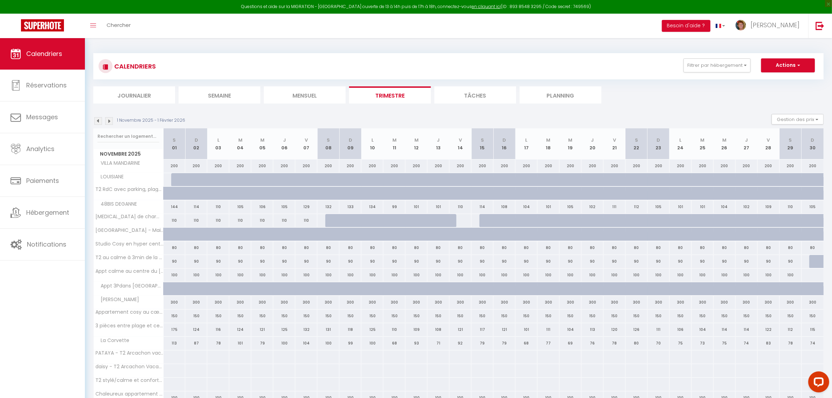
click at [110, 120] on img at bounding box center [109, 121] width 8 height 8
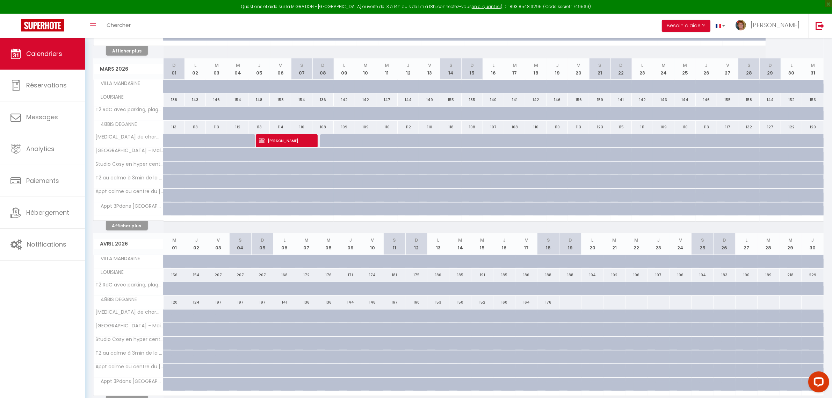
scroll to position [262, 0]
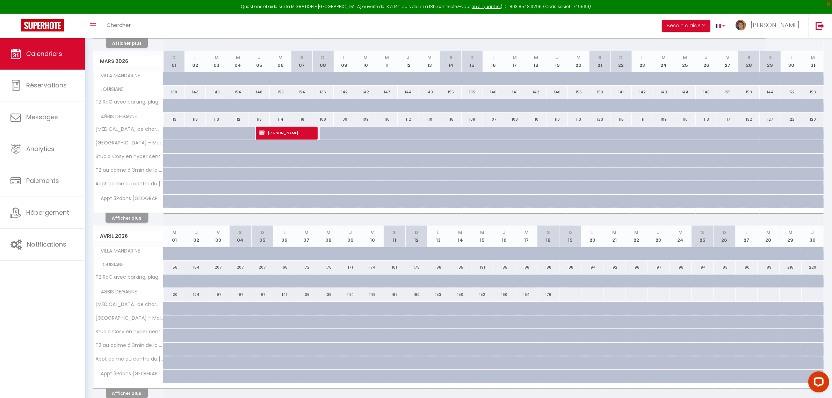
click at [119, 223] on button "Afficher plus" at bounding box center [127, 217] width 42 height 9
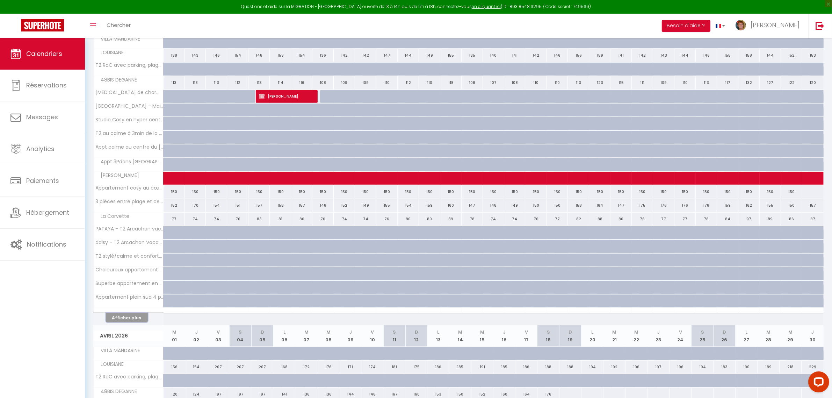
scroll to position [437, 0]
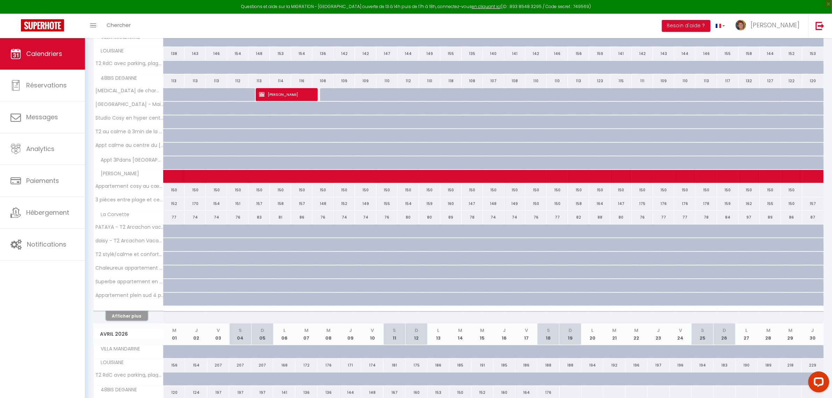
click at [130, 317] on button "Afficher plus" at bounding box center [127, 315] width 42 height 9
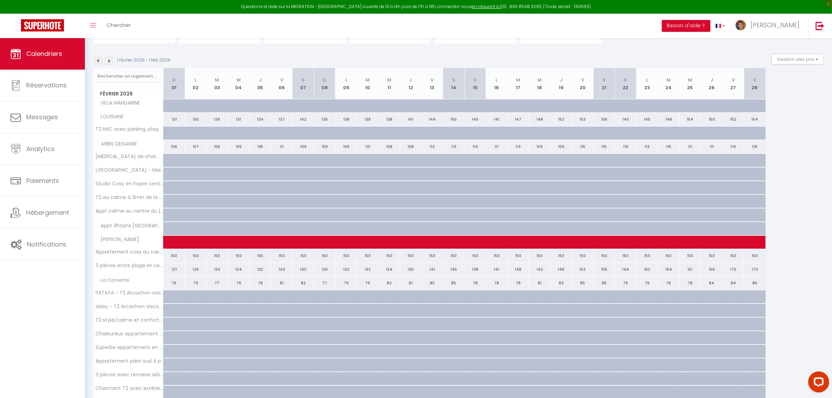
scroll to position [0, 0]
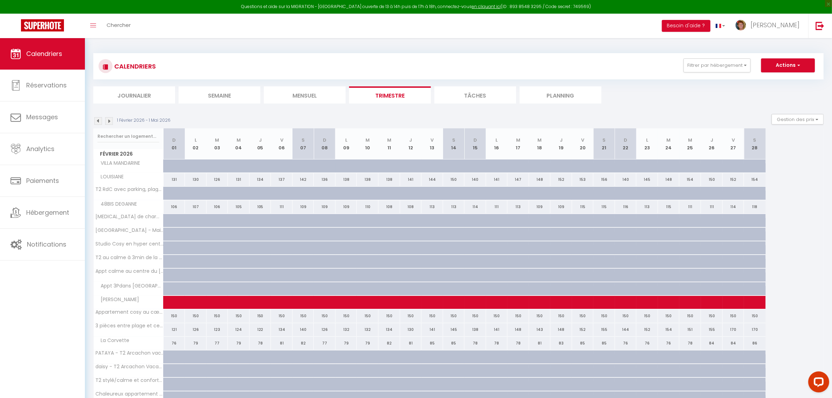
click at [108, 122] on img at bounding box center [109, 121] width 8 height 8
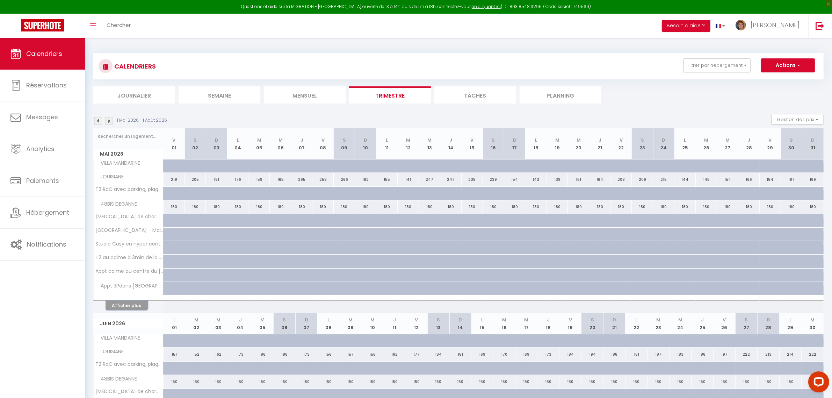
click at [139, 303] on button "Afficher plus" at bounding box center [127, 304] width 42 height 9
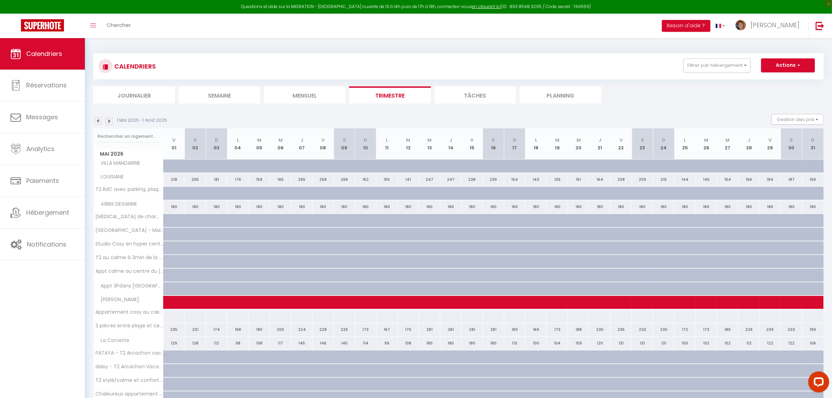
click at [109, 123] on img at bounding box center [109, 121] width 8 height 8
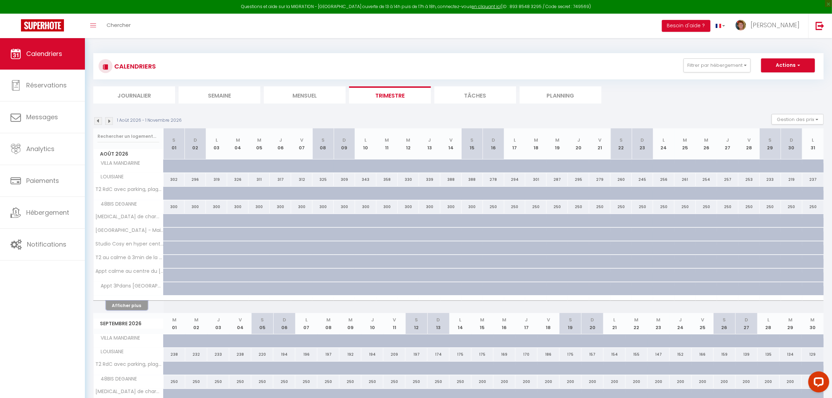
click at [131, 308] on button "Afficher plus" at bounding box center [127, 304] width 42 height 9
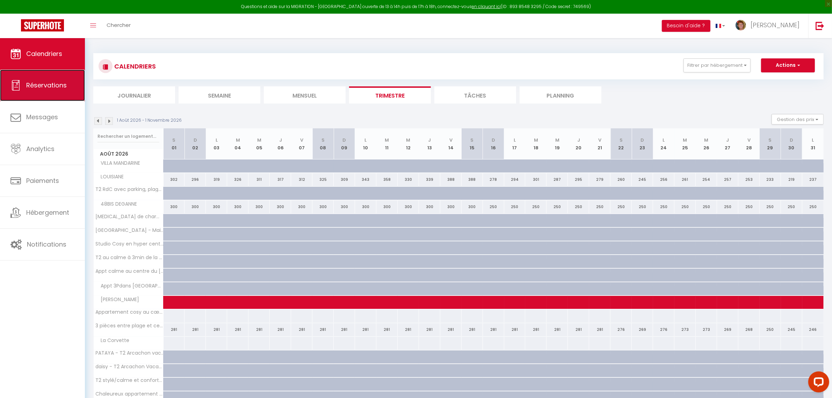
click at [50, 88] on span "Réservations" at bounding box center [46, 85] width 41 height 9
select select "not_cancelled"
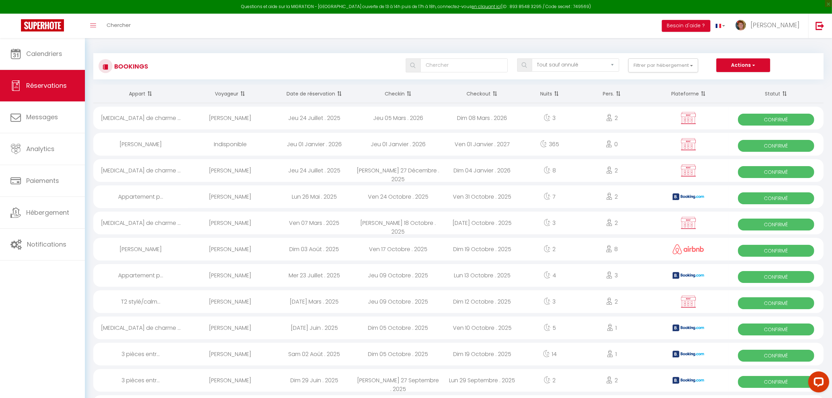
click at [243, 94] on span at bounding box center [241, 94] width 7 height 14
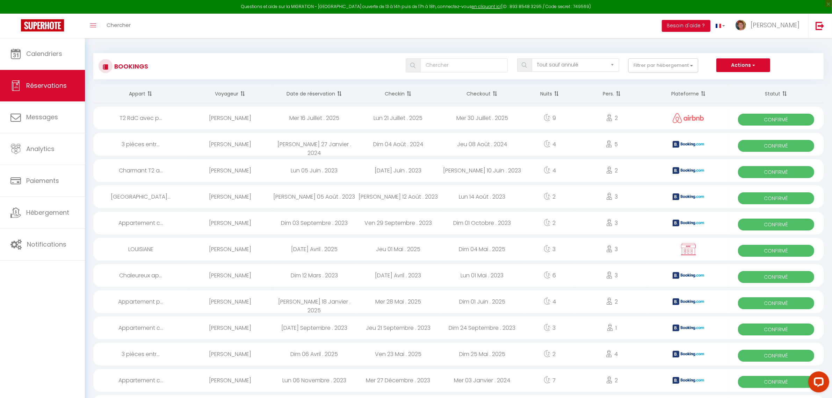
click at [336, 91] on span at bounding box center [338, 94] width 7 height 14
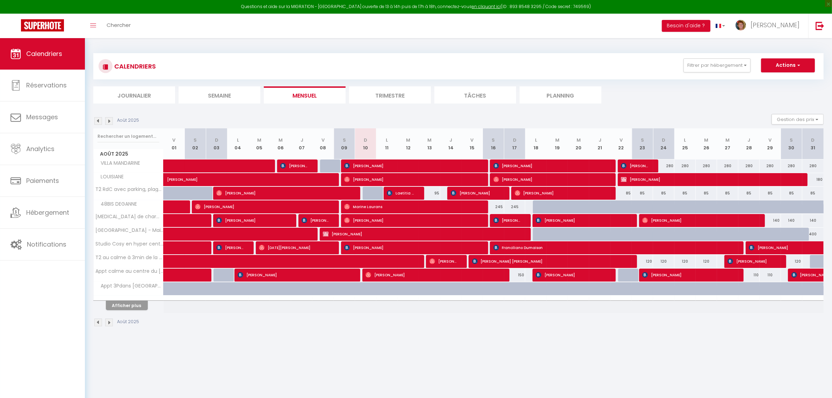
click at [394, 95] on li "Trimestre" at bounding box center [390, 94] width 82 height 17
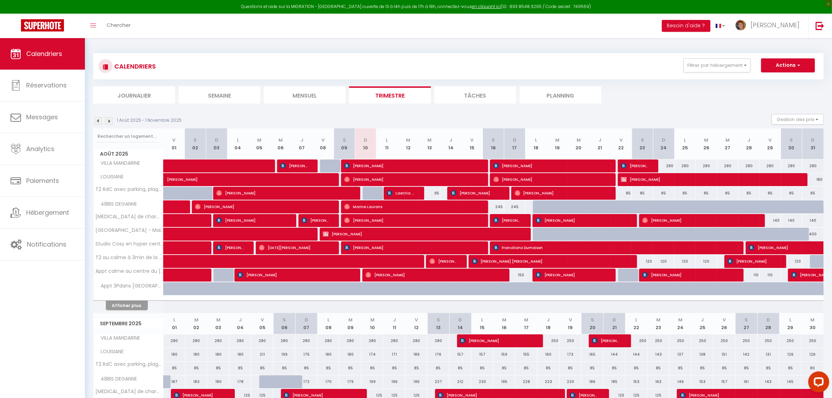
click at [569, 93] on li "Planning" at bounding box center [560, 94] width 82 height 17
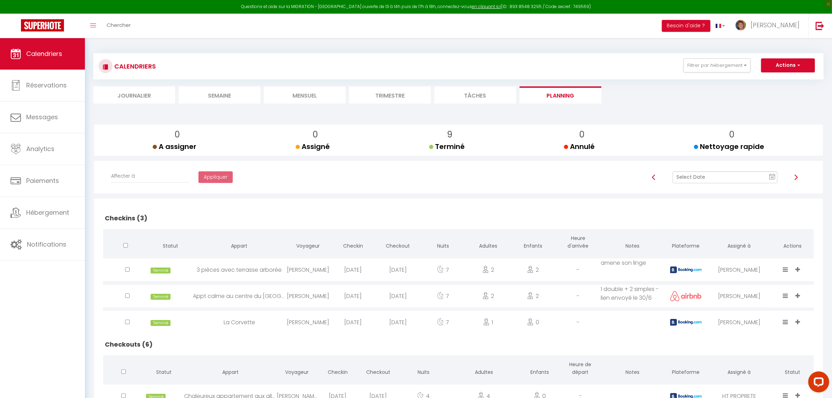
drag, startPoint x: 388, startPoint y: 95, endPoint x: 87, endPoint y: 247, distance: 337.0
click at [388, 96] on li "Trimestre" at bounding box center [390, 94] width 82 height 17
